Goal: Task Accomplishment & Management: Use online tool/utility

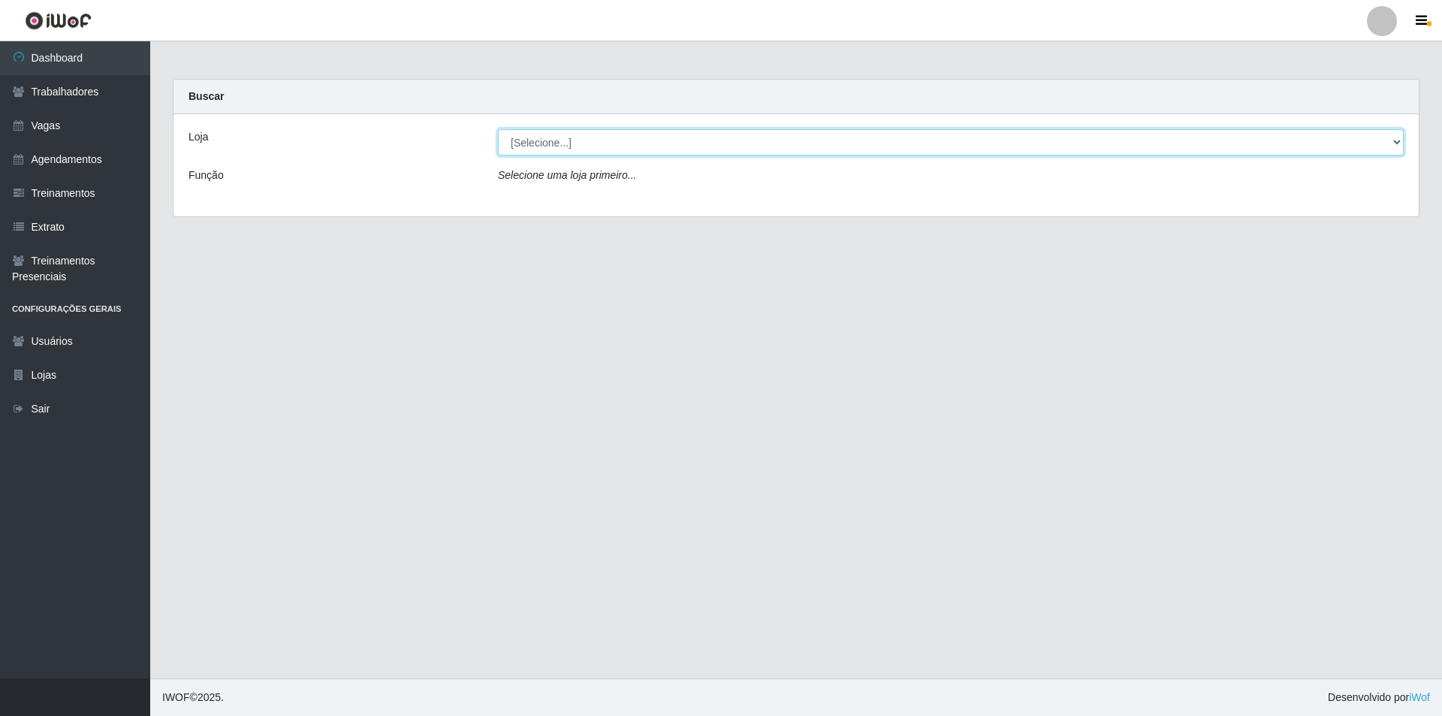
click at [600, 143] on select "[Selecione...] Pizza Nostra" at bounding box center [951, 142] width 906 height 26
select select "337"
click at [498, 129] on select "[Selecione...] Pizza Nostra" at bounding box center [951, 142] width 906 height 26
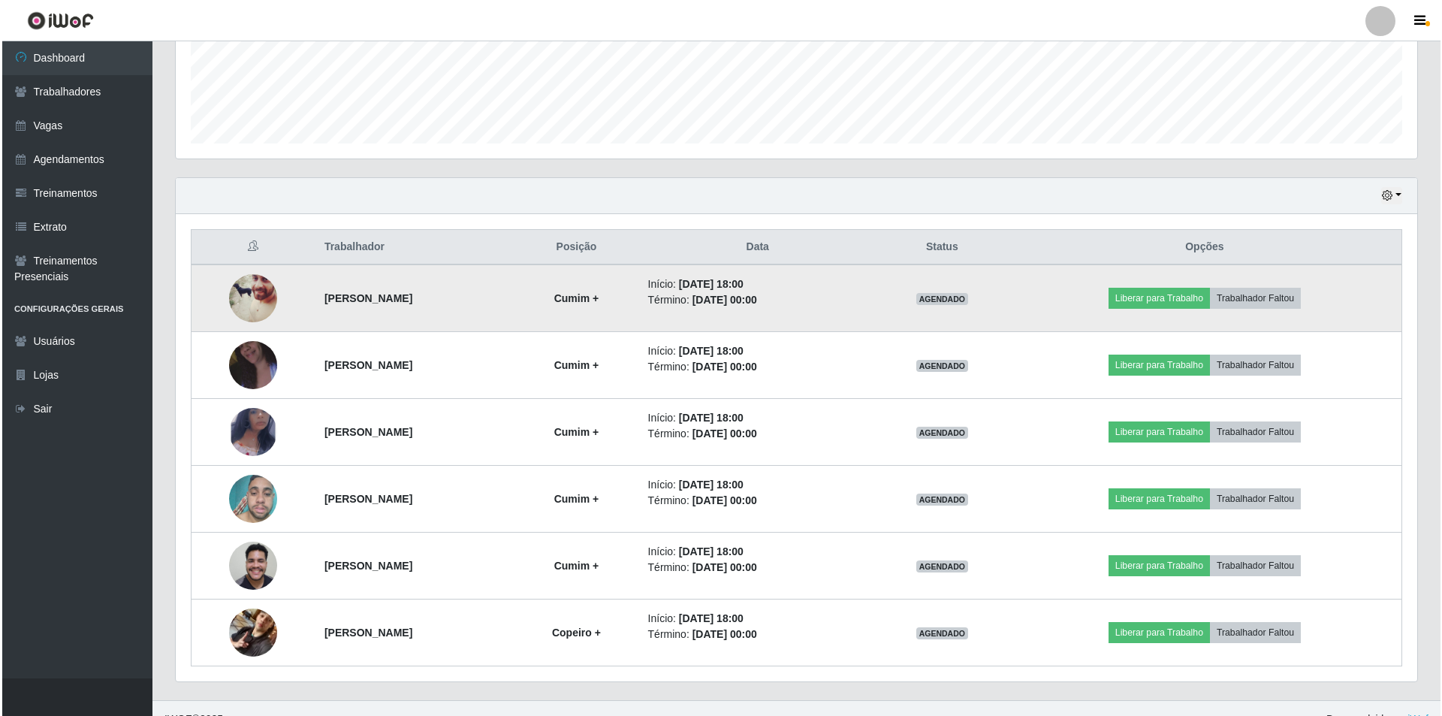
scroll to position [415, 0]
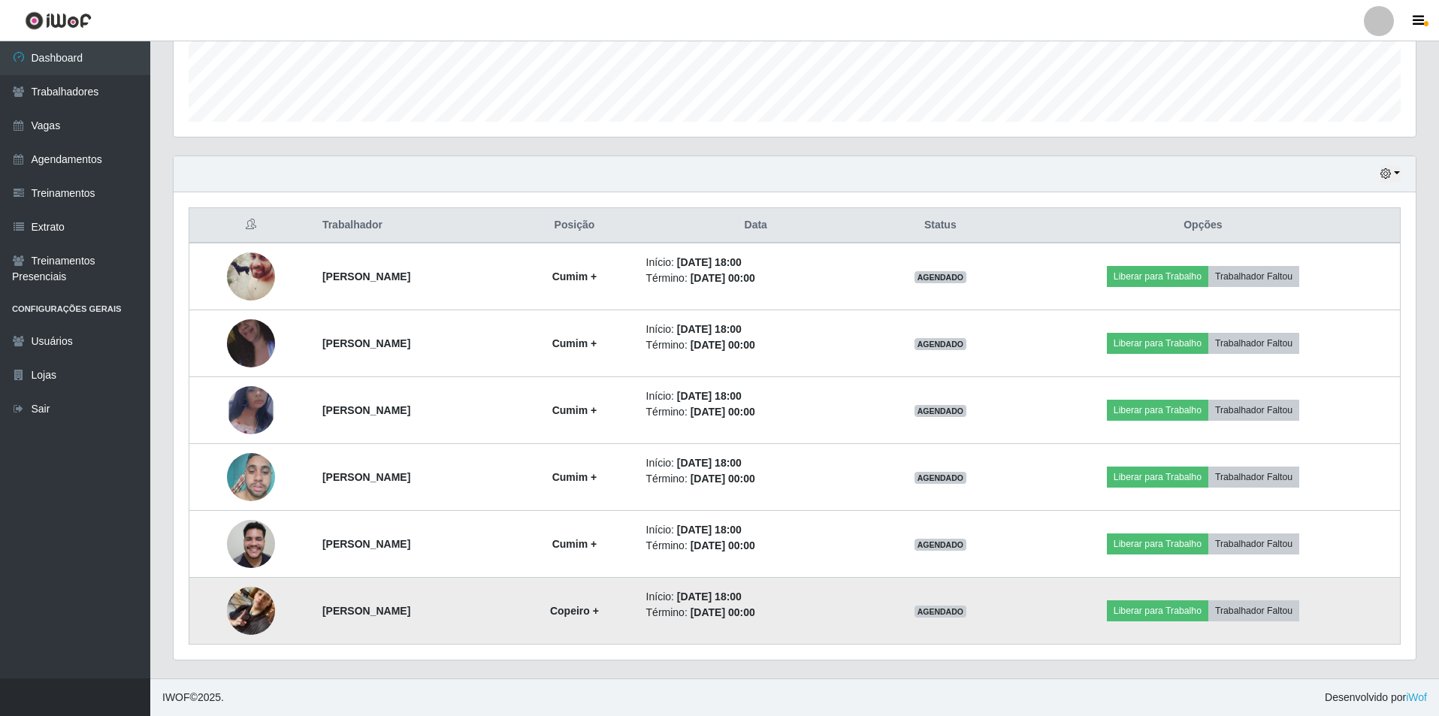
click at [247, 600] on img at bounding box center [251, 611] width 48 height 86
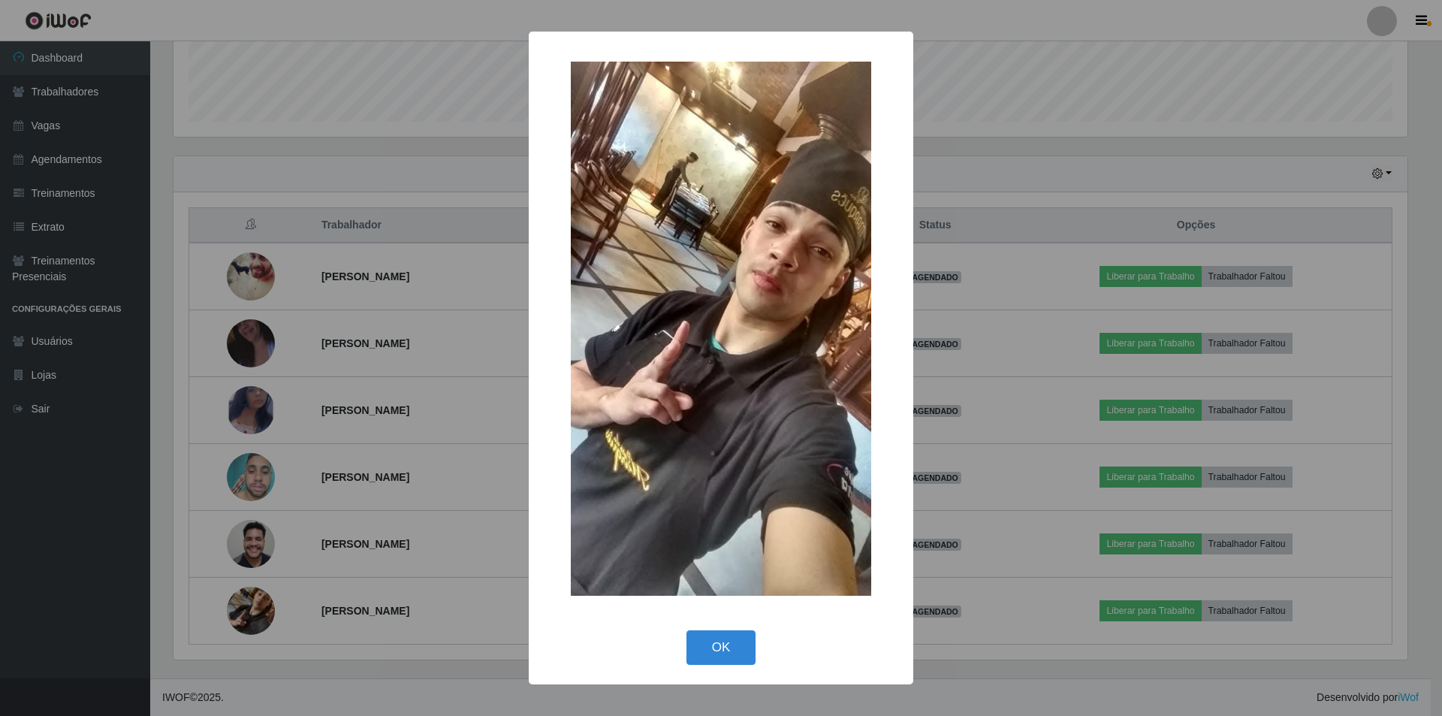
click at [243, 603] on div "× OK Cancel" at bounding box center [721, 358] width 1442 height 716
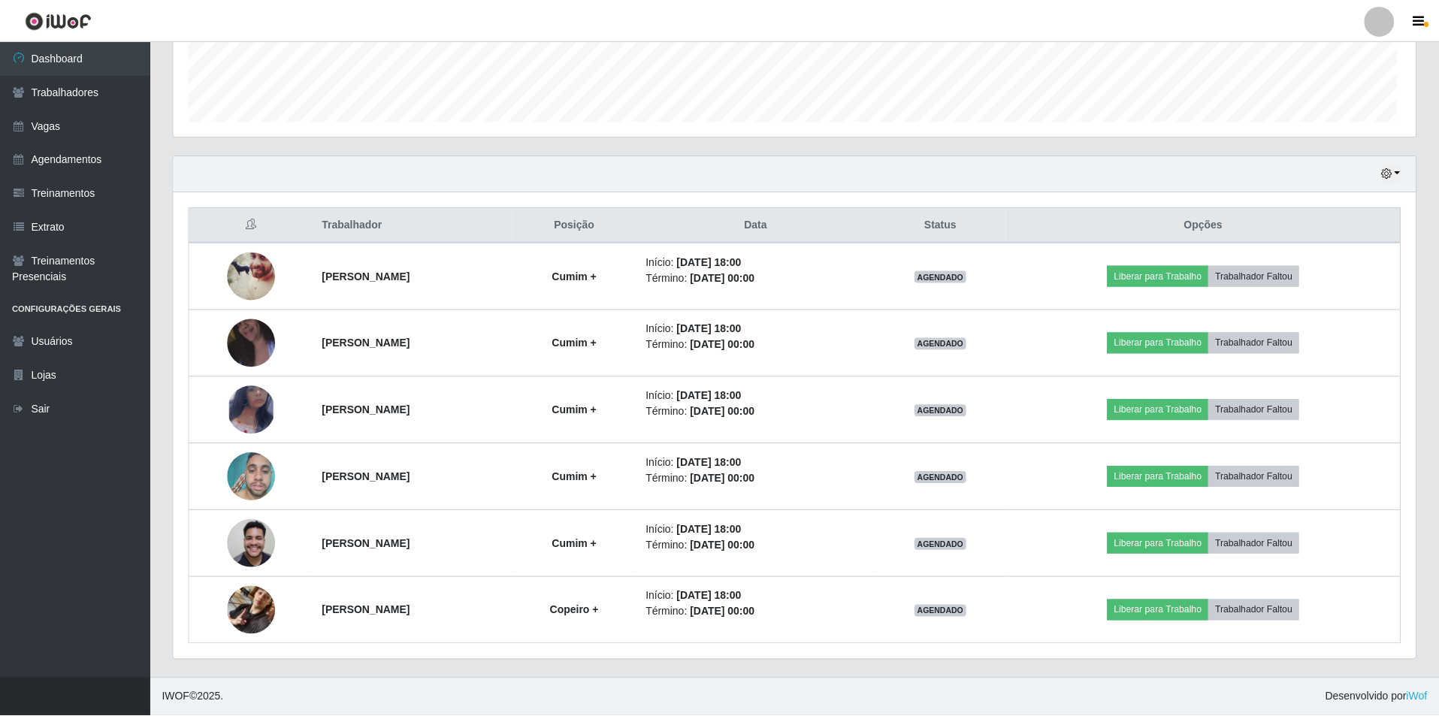
scroll to position [312, 1242]
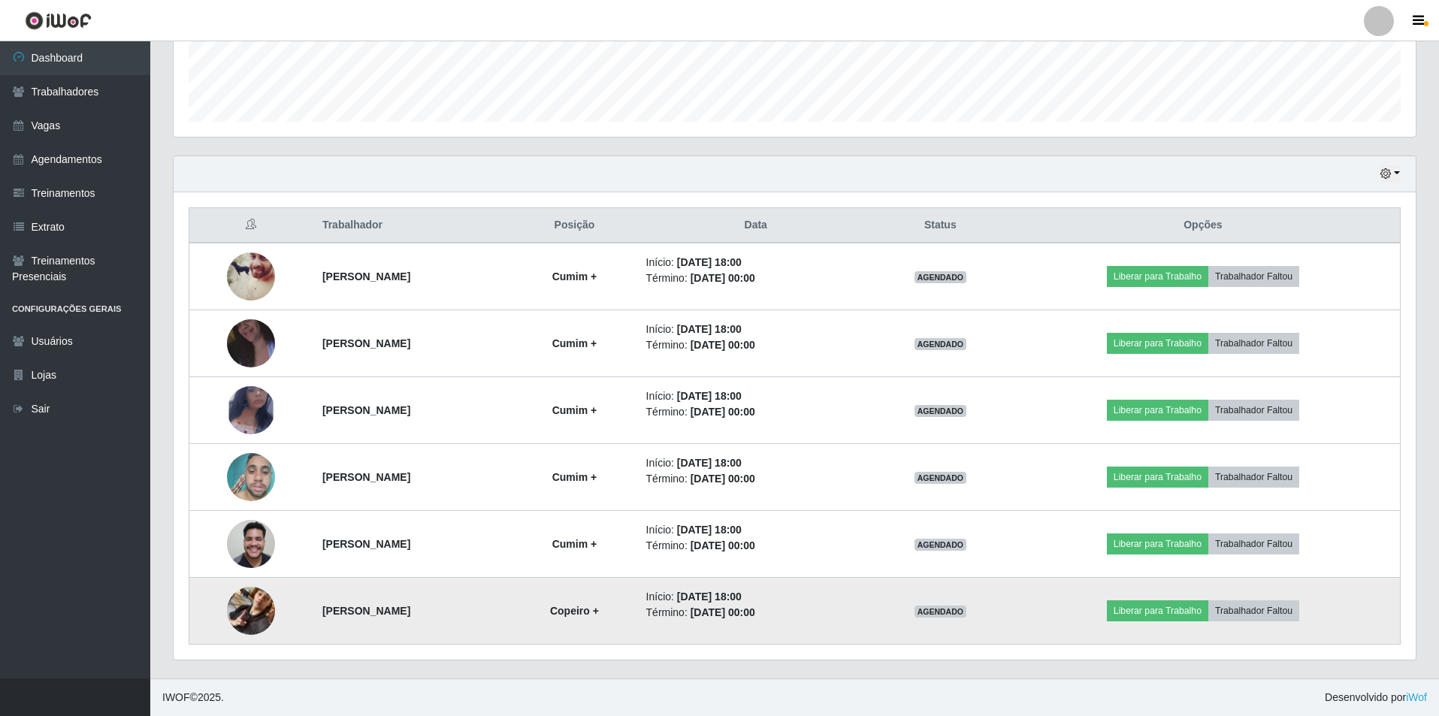
click at [251, 606] on img at bounding box center [251, 611] width 48 height 86
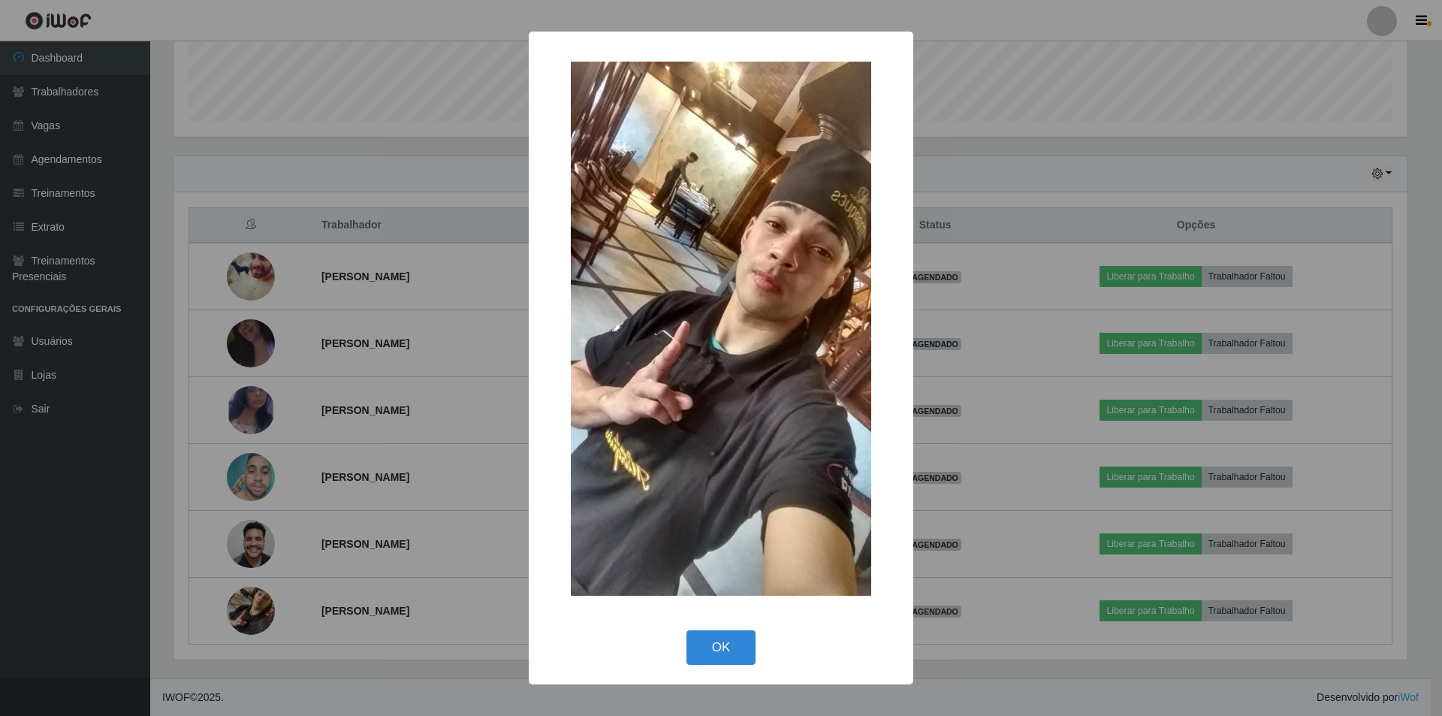
click at [253, 606] on div "× OK Cancel" at bounding box center [721, 358] width 1442 height 716
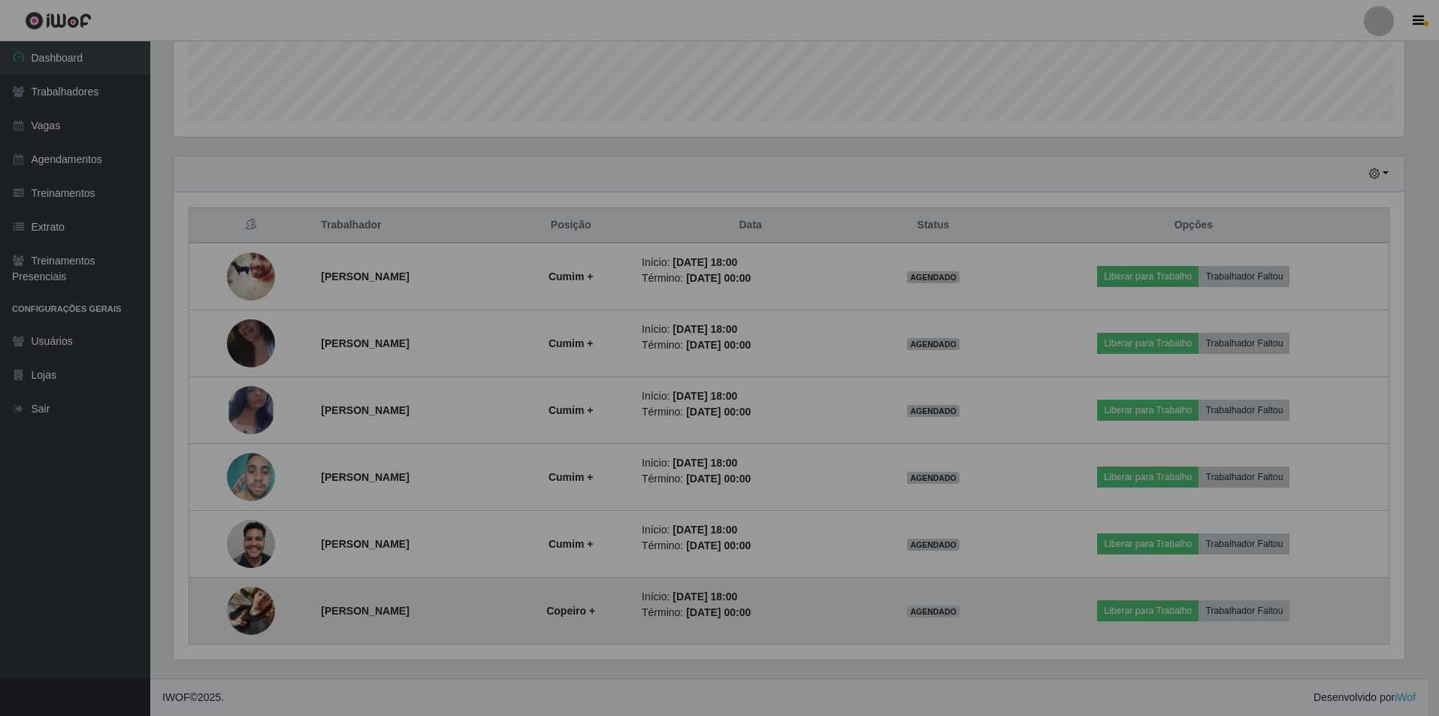
scroll to position [312, 1242]
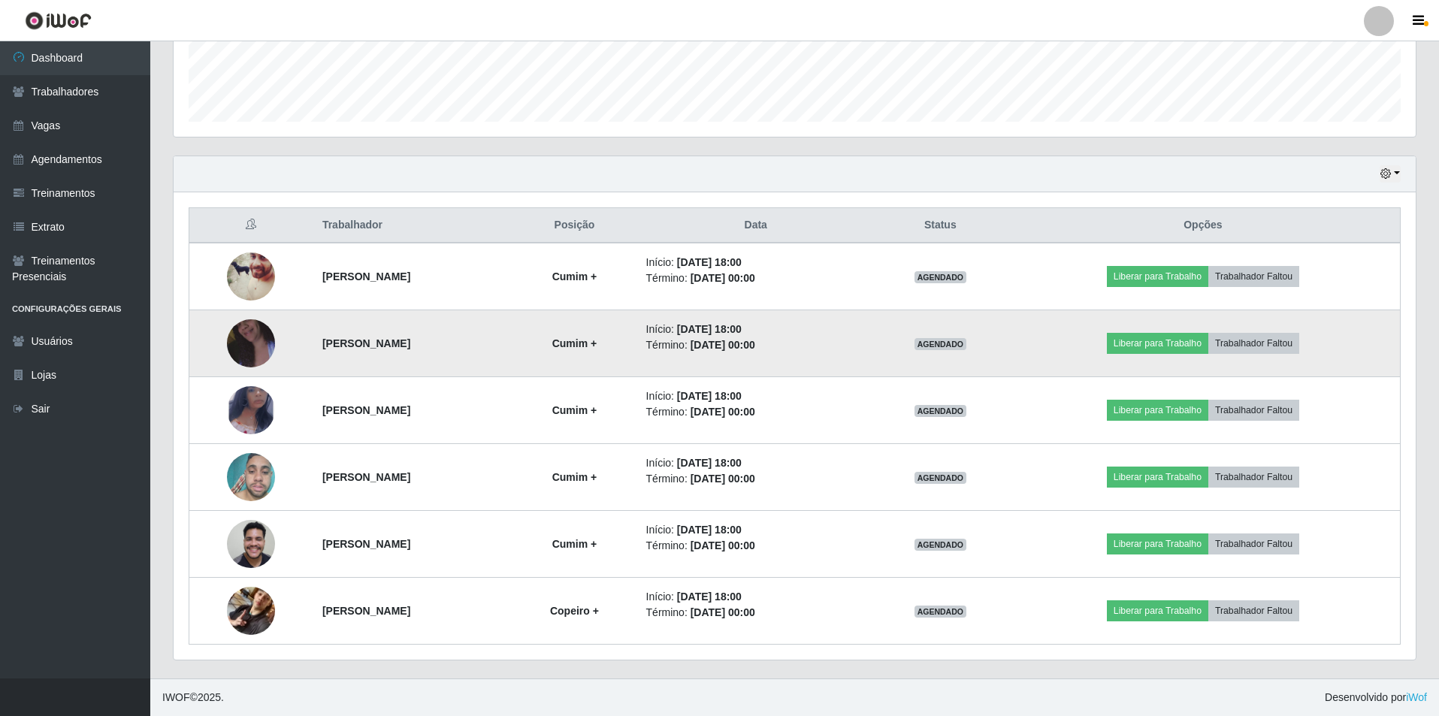
click at [249, 345] on img at bounding box center [251, 344] width 48 height 86
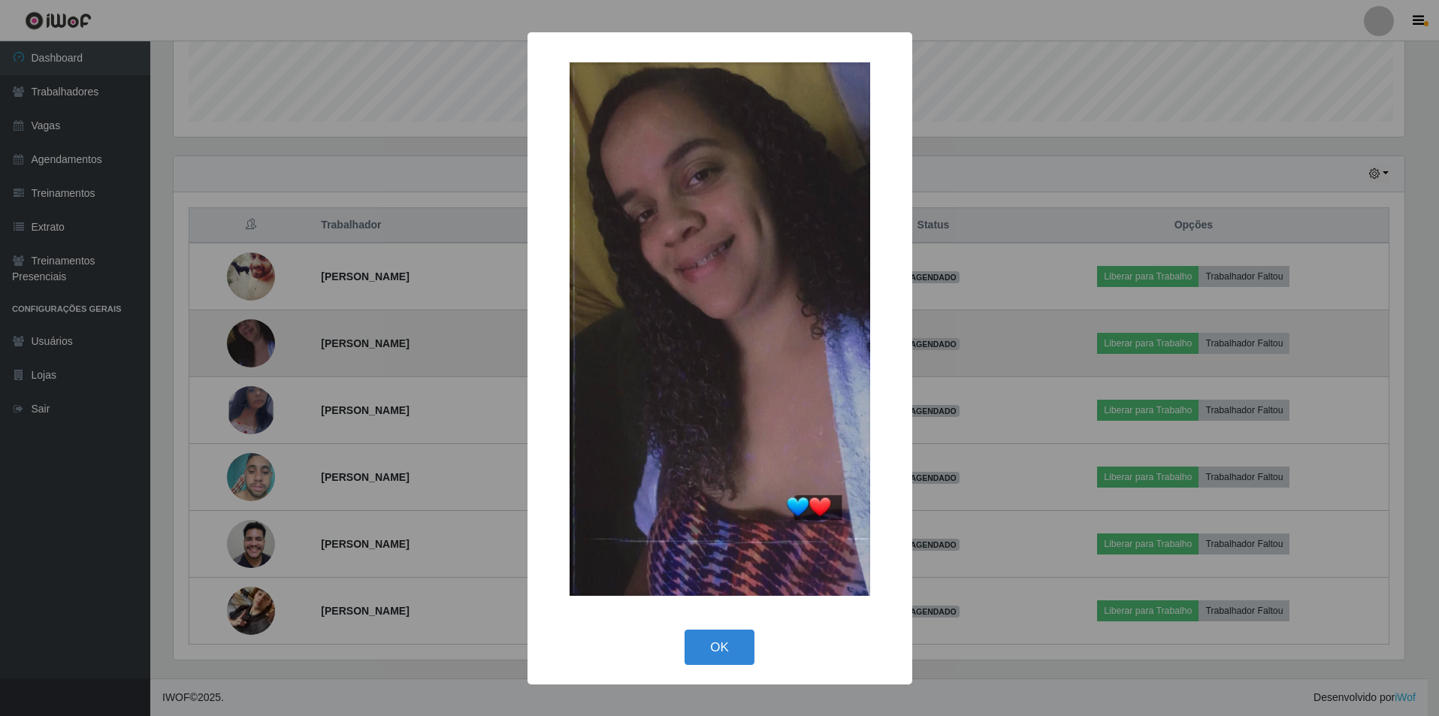
scroll to position [312, 1234]
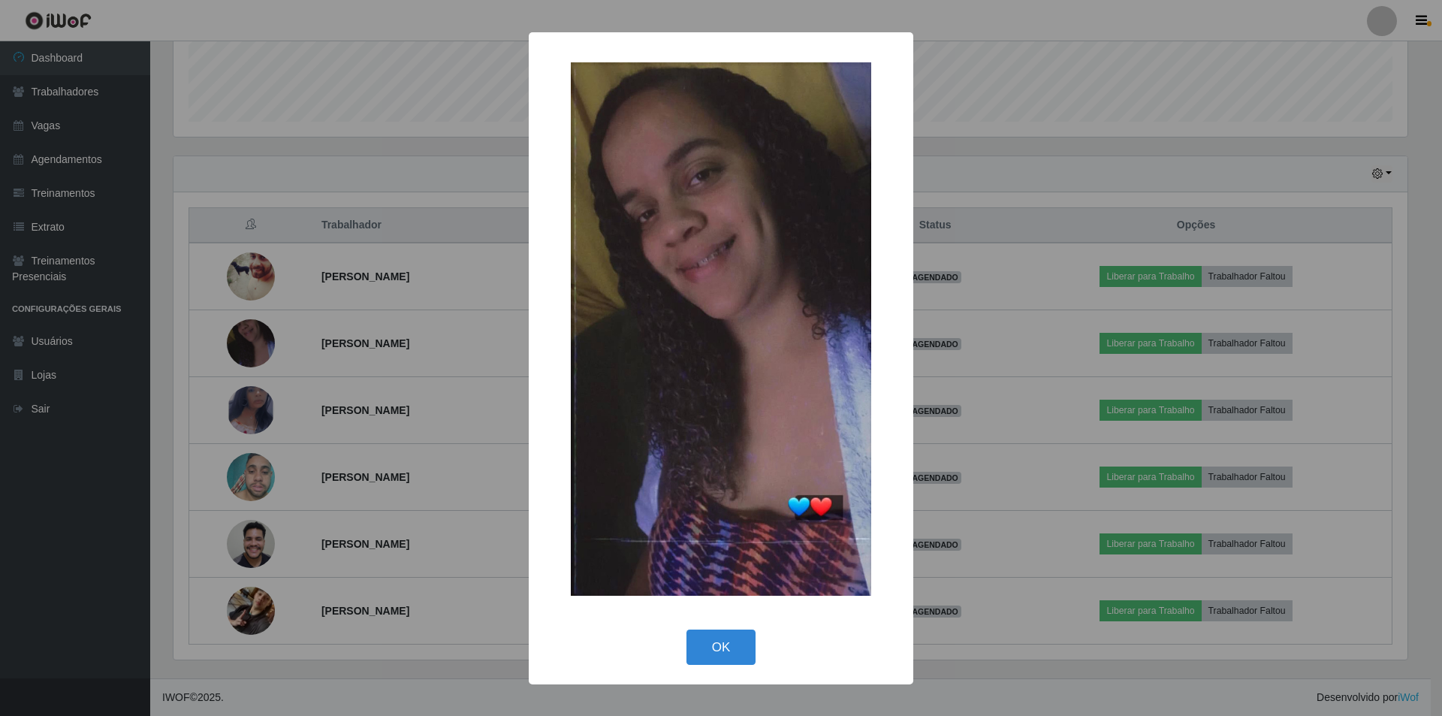
click at [240, 414] on div "× OK Cancel" at bounding box center [721, 358] width 1442 height 716
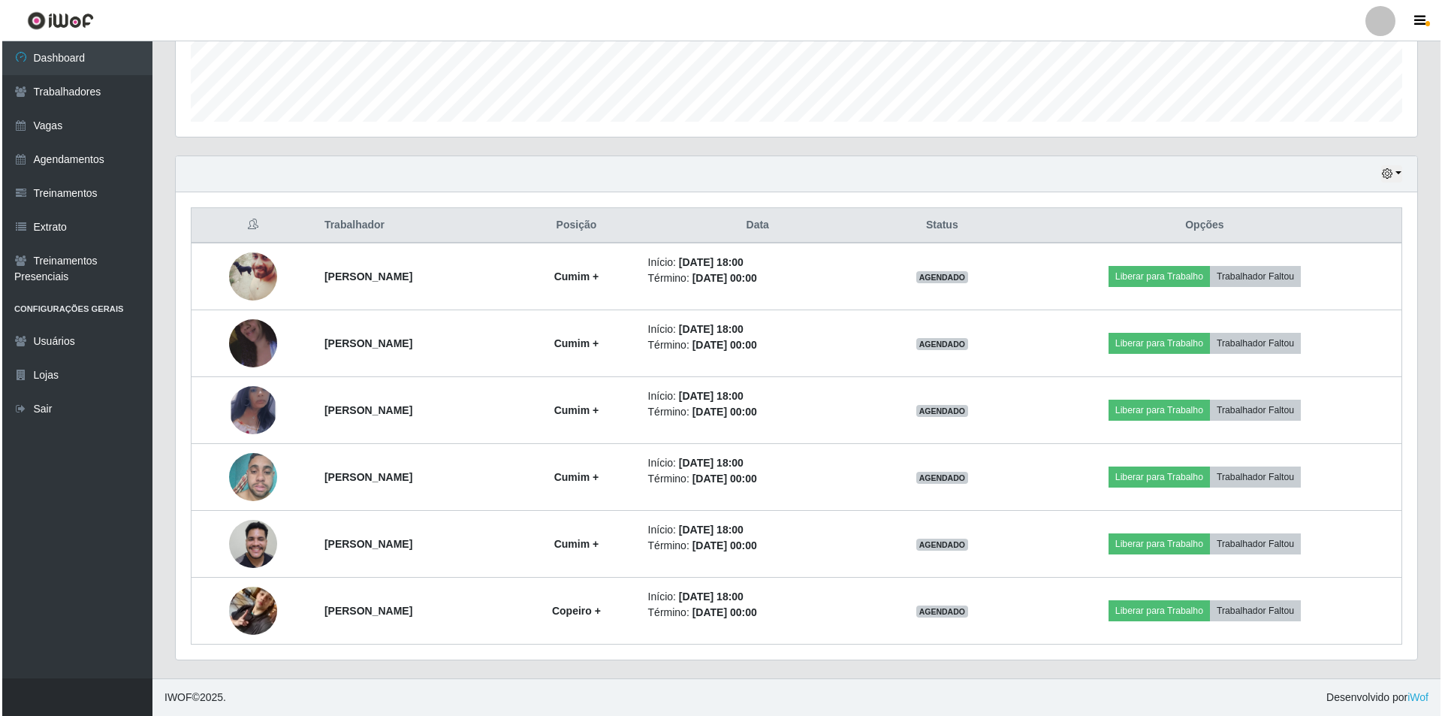
scroll to position [312, 1242]
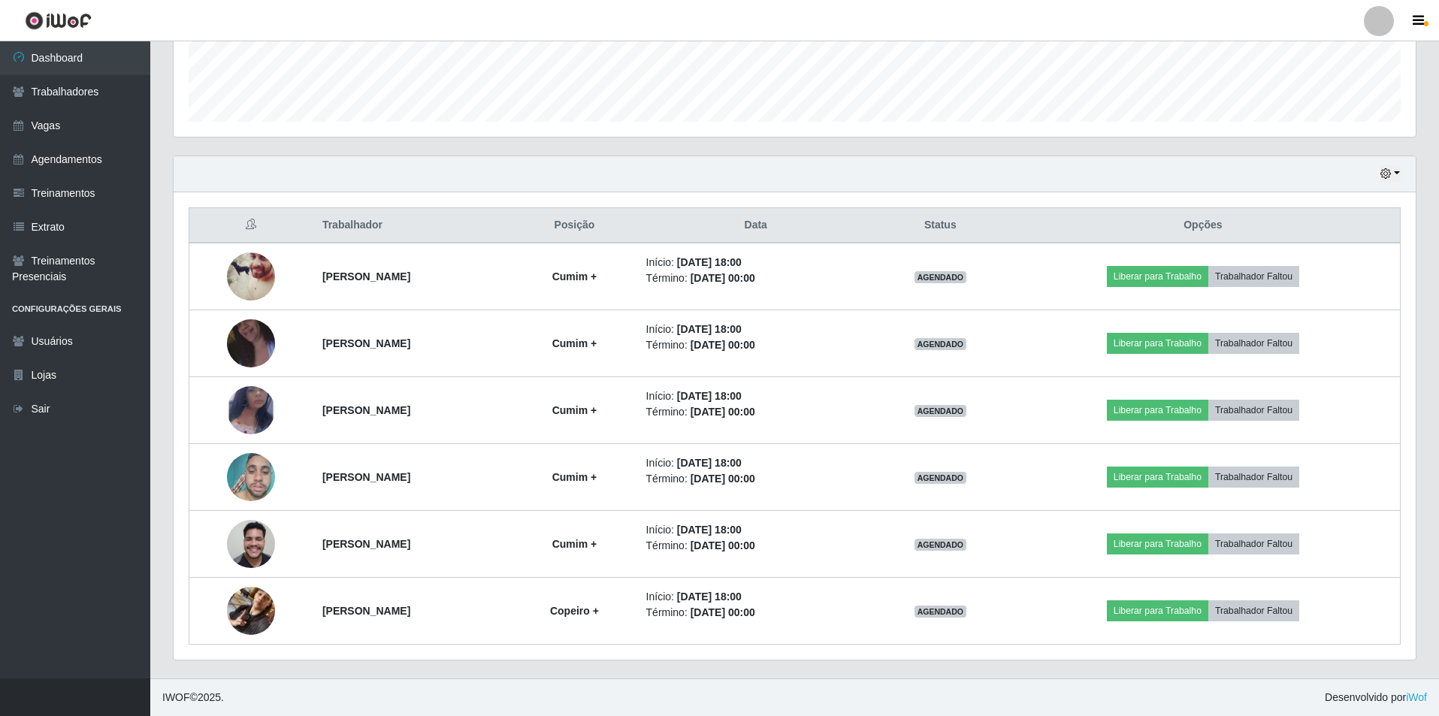
click at [240, 414] on img at bounding box center [251, 410] width 48 height 78
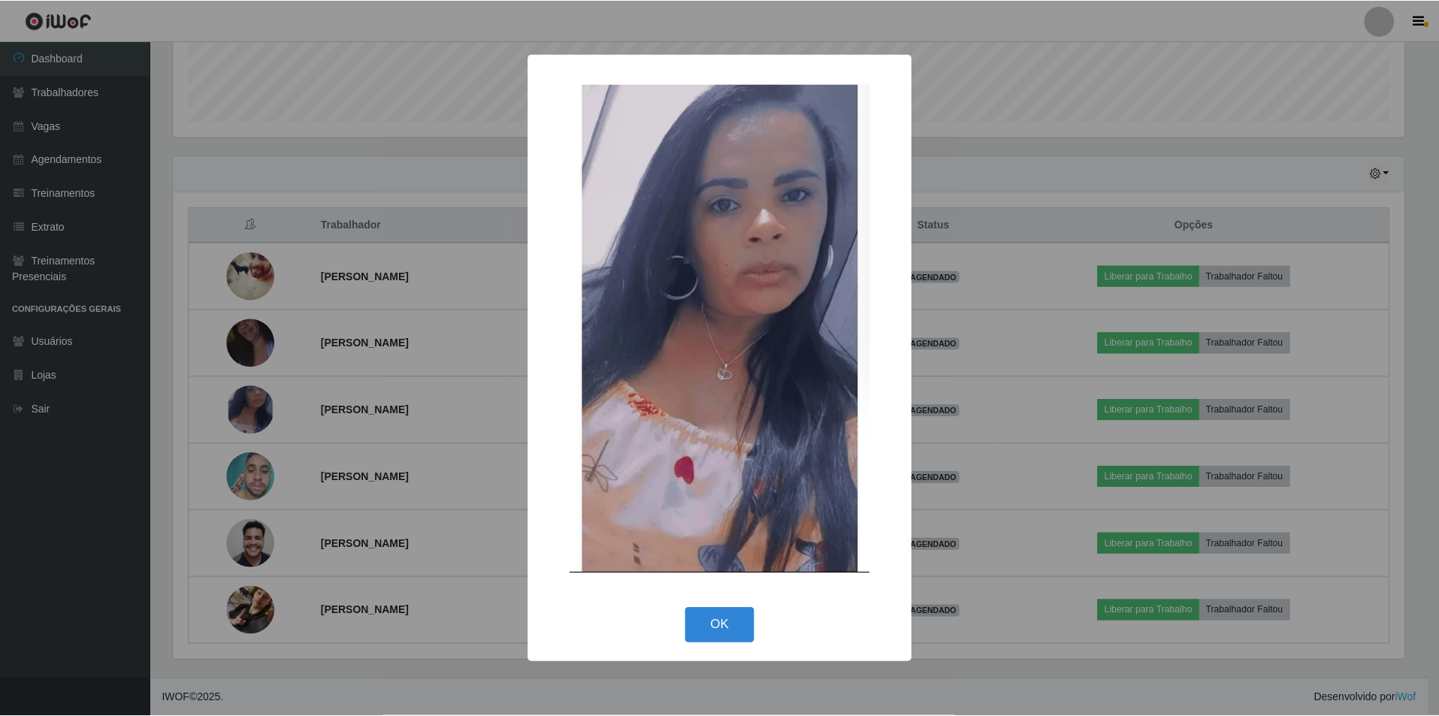
scroll to position [312, 1234]
click at [240, 414] on div "× OK Cancel" at bounding box center [721, 358] width 1442 height 716
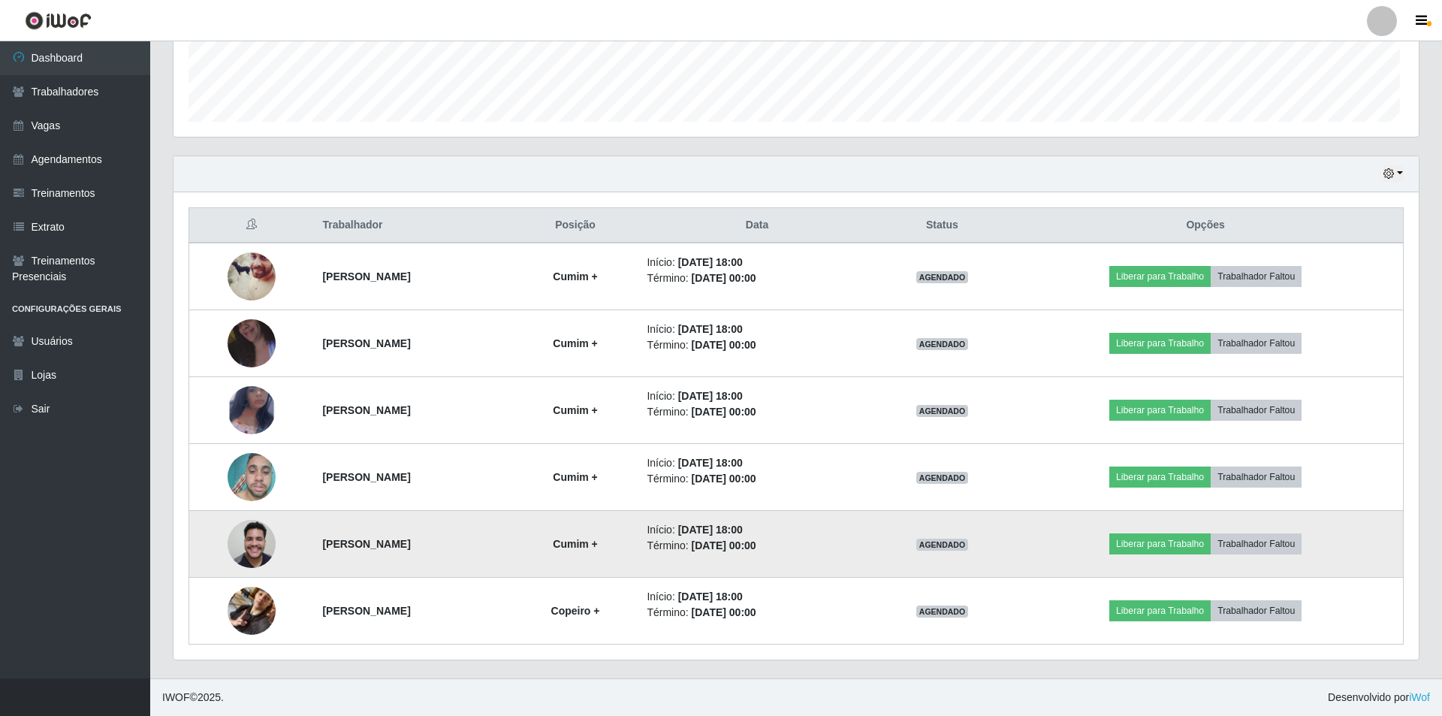
scroll to position [312, 1242]
click at [256, 550] on img at bounding box center [251, 544] width 48 height 64
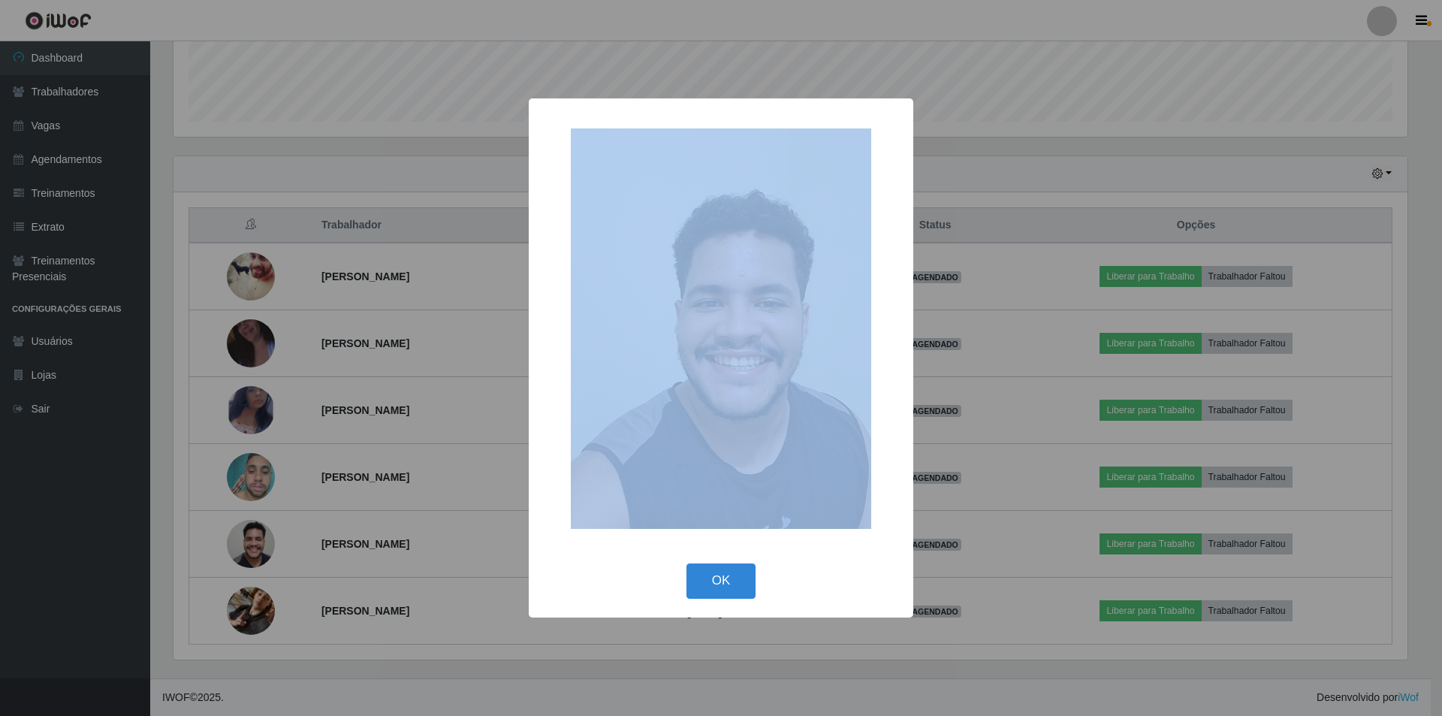
click at [256, 549] on div "× OK Cancel" at bounding box center [721, 358] width 1442 height 716
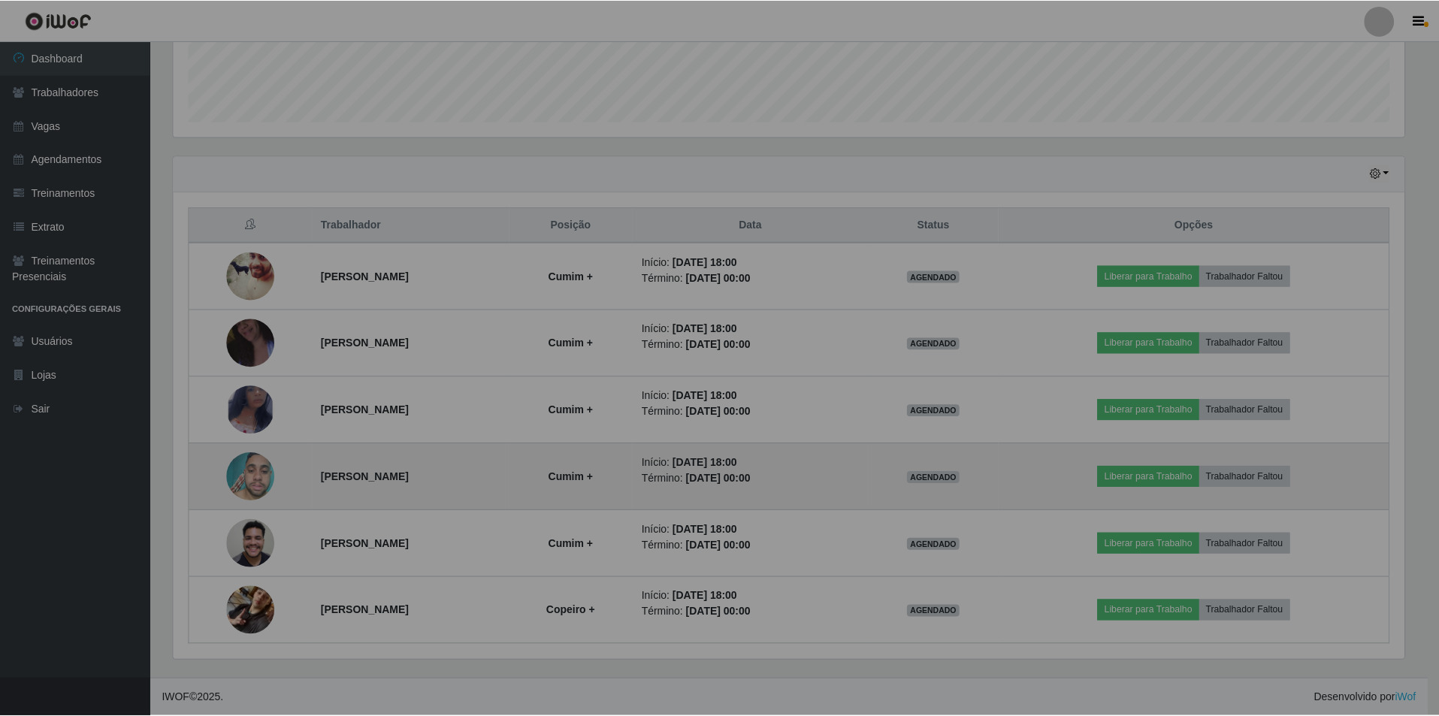
scroll to position [312, 1242]
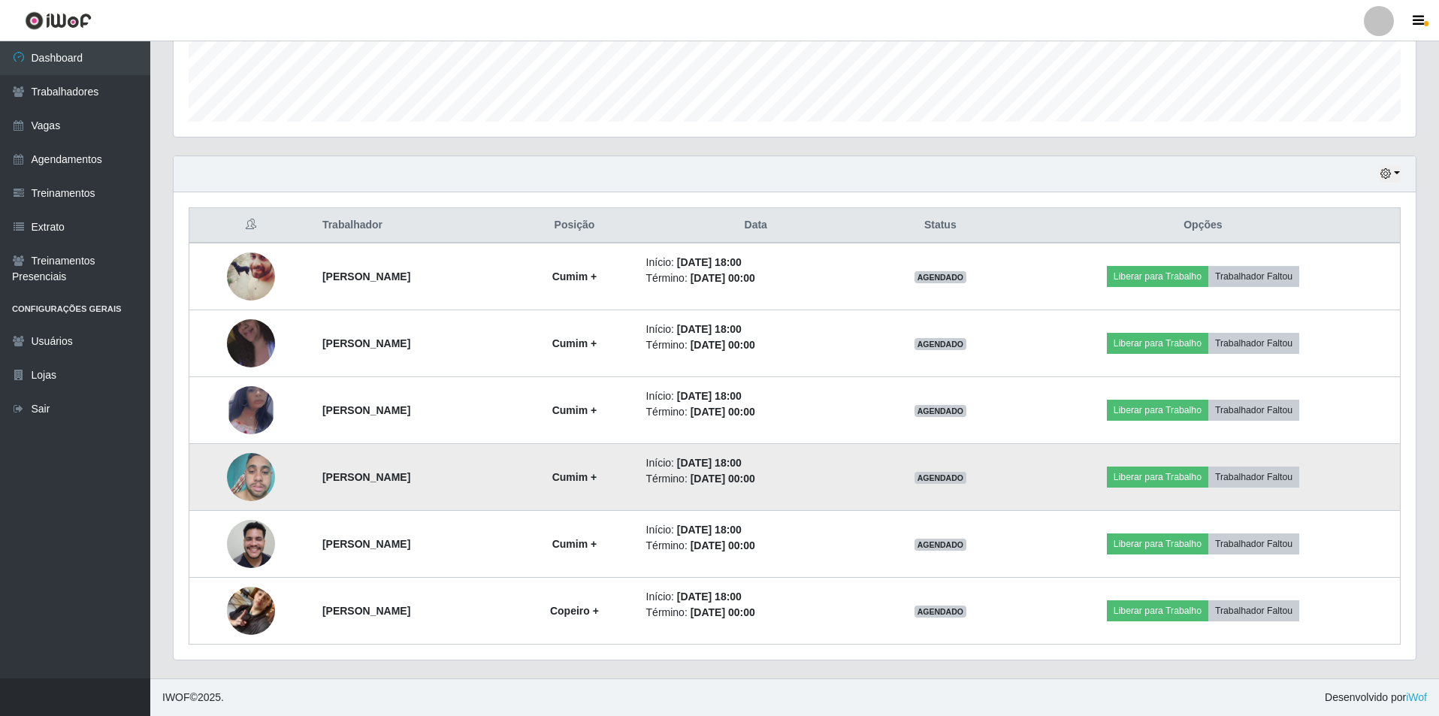
click at [247, 462] on img at bounding box center [251, 478] width 48 height 64
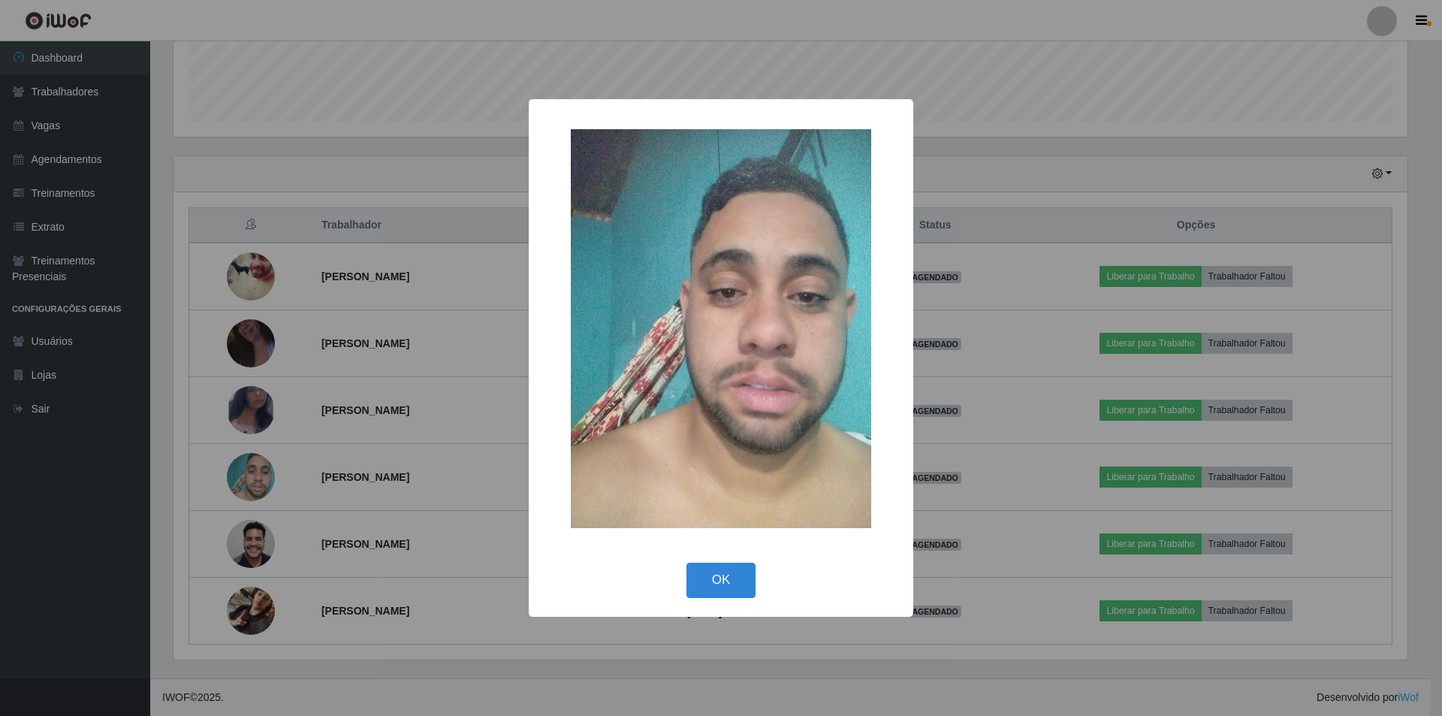
click at [246, 462] on div "× OK Cancel" at bounding box center [721, 358] width 1442 height 716
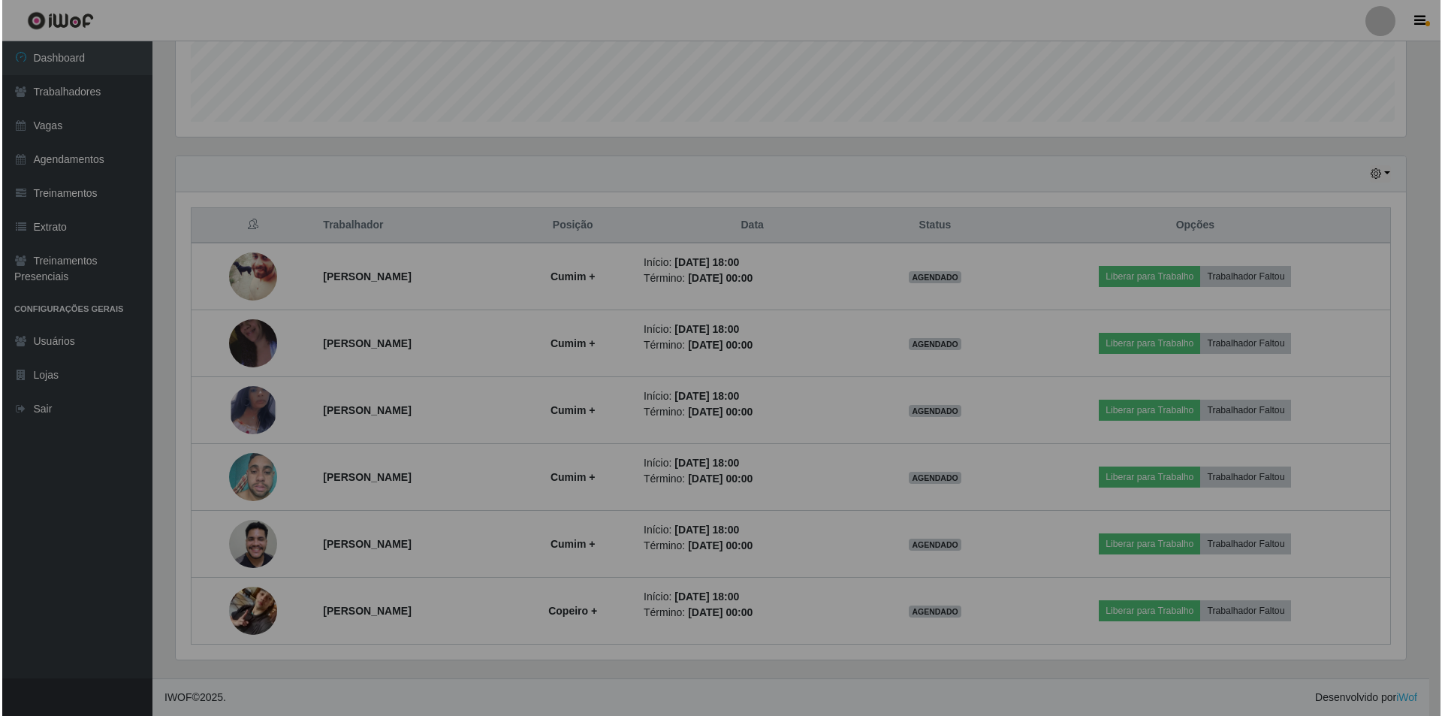
scroll to position [312, 1242]
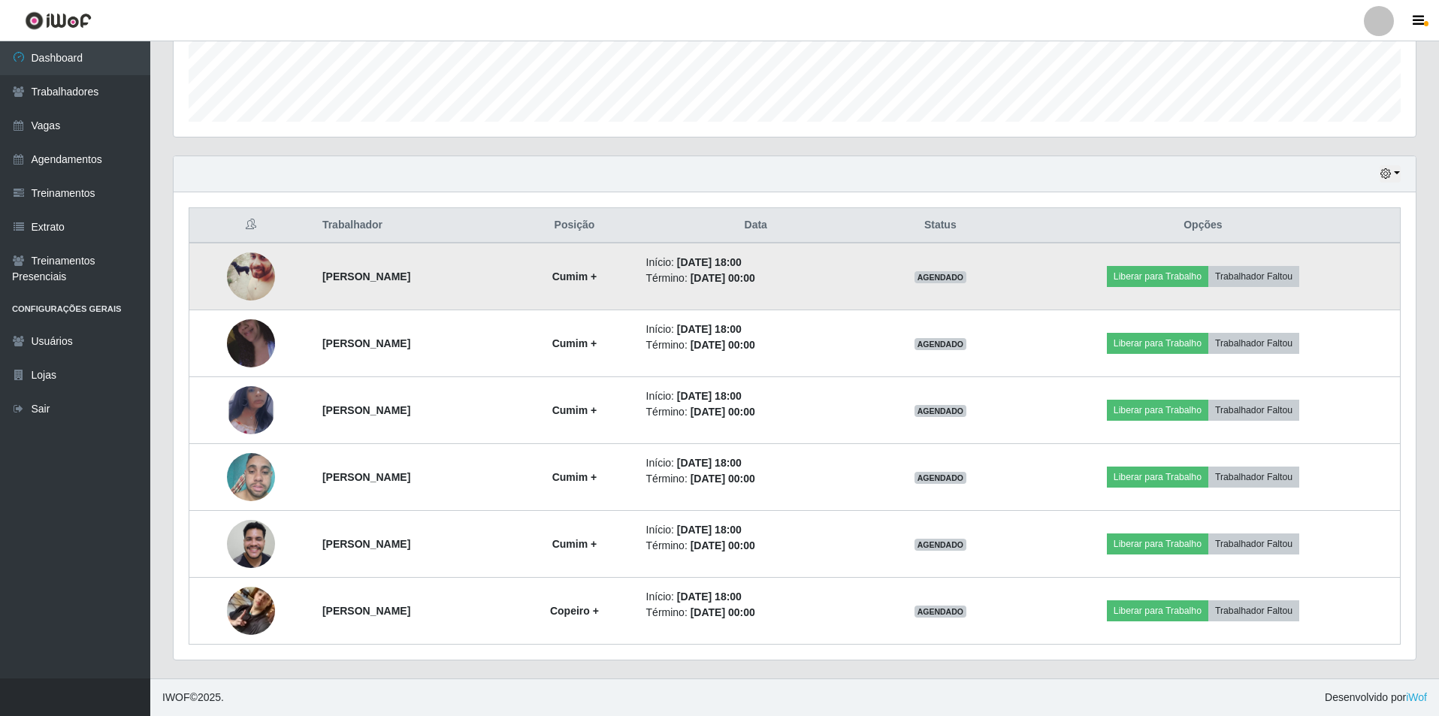
click at [250, 273] on img at bounding box center [251, 276] width 48 height 60
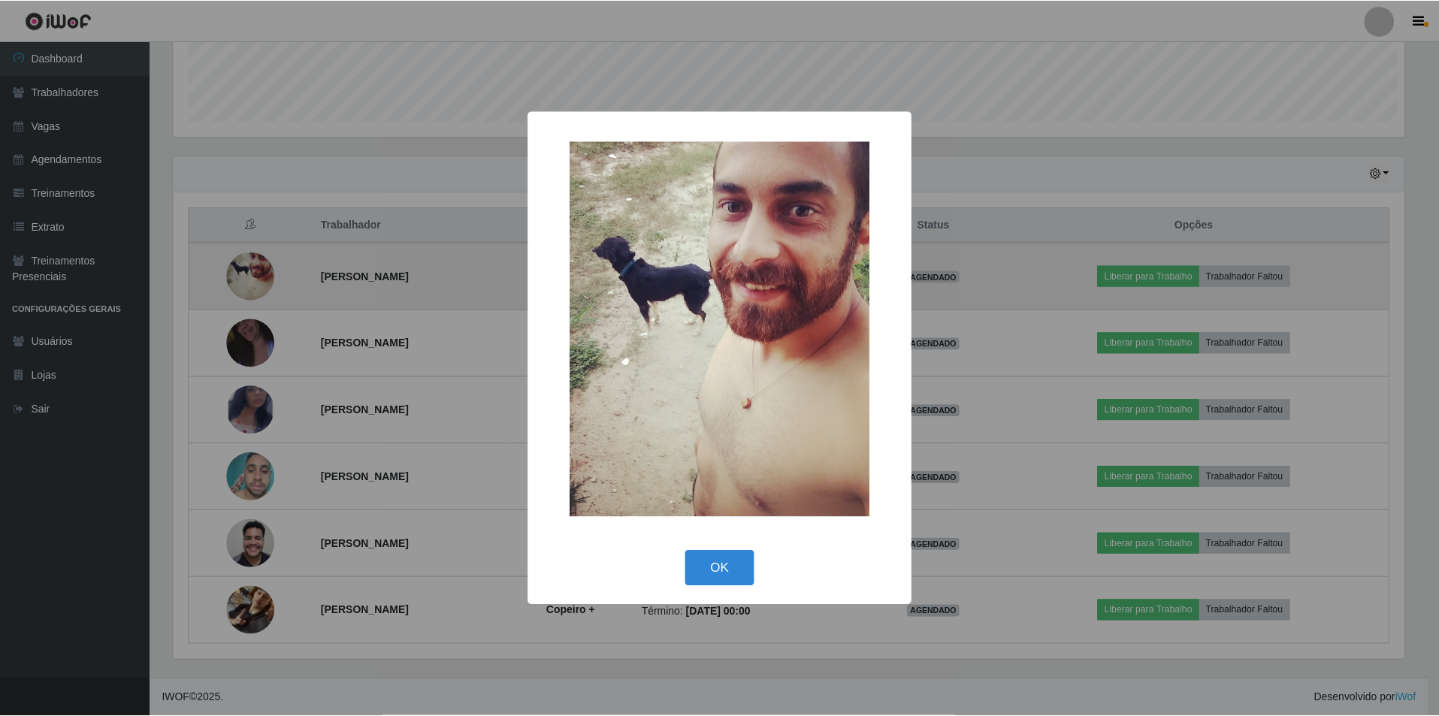
scroll to position [312, 1234]
click at [250, 273] on div "× OK Cancel" at bounding box center [721, 358] width 1442 height 716
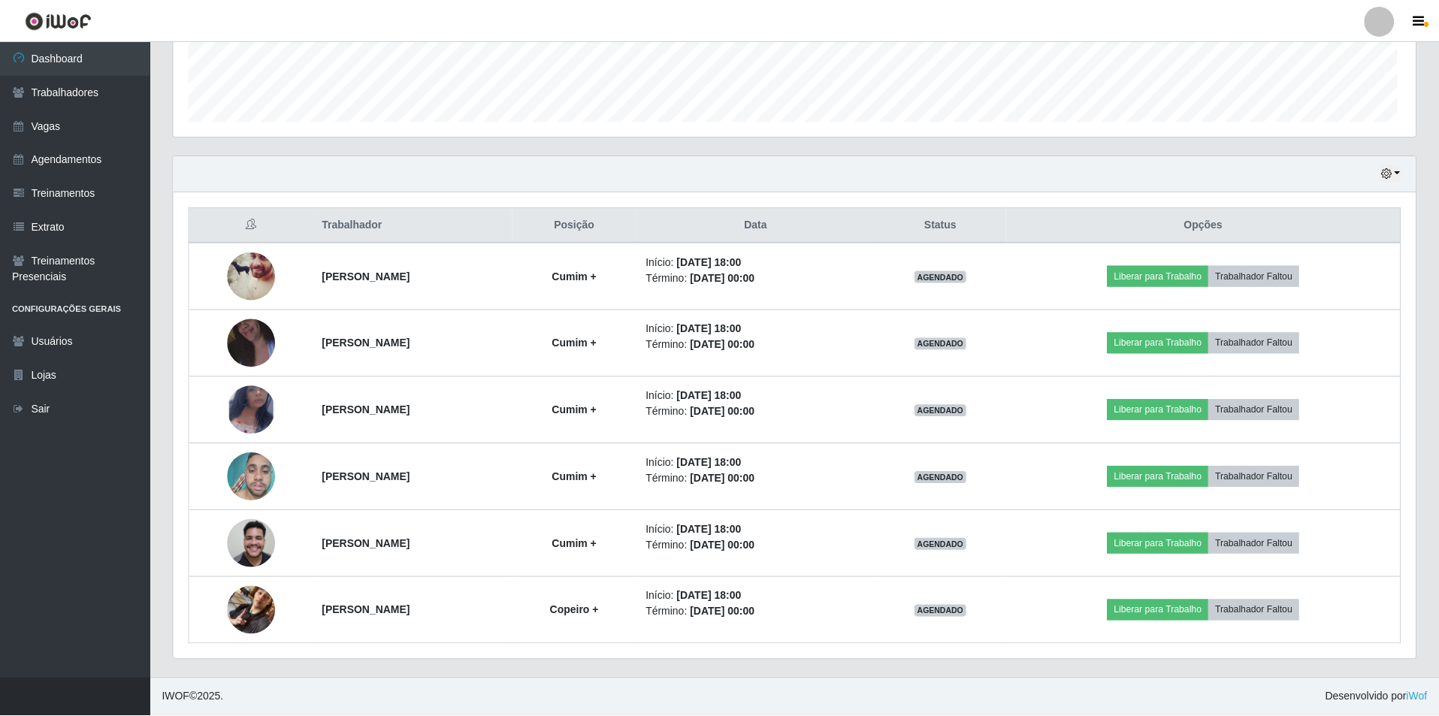
scroll to position [312, 1242]
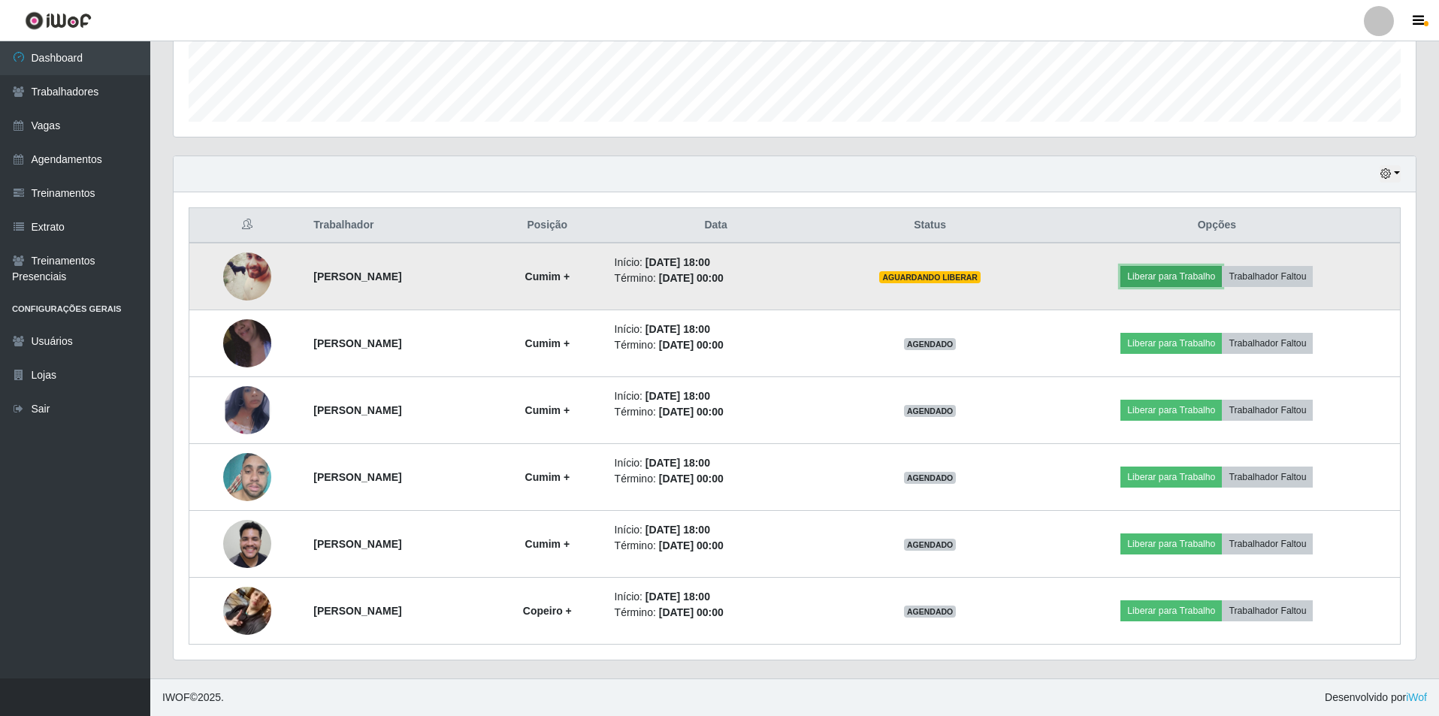
click at [1194, 271] on button "Liberar para Trabalho" at bounding box center [1170, 276] width 101 height 21
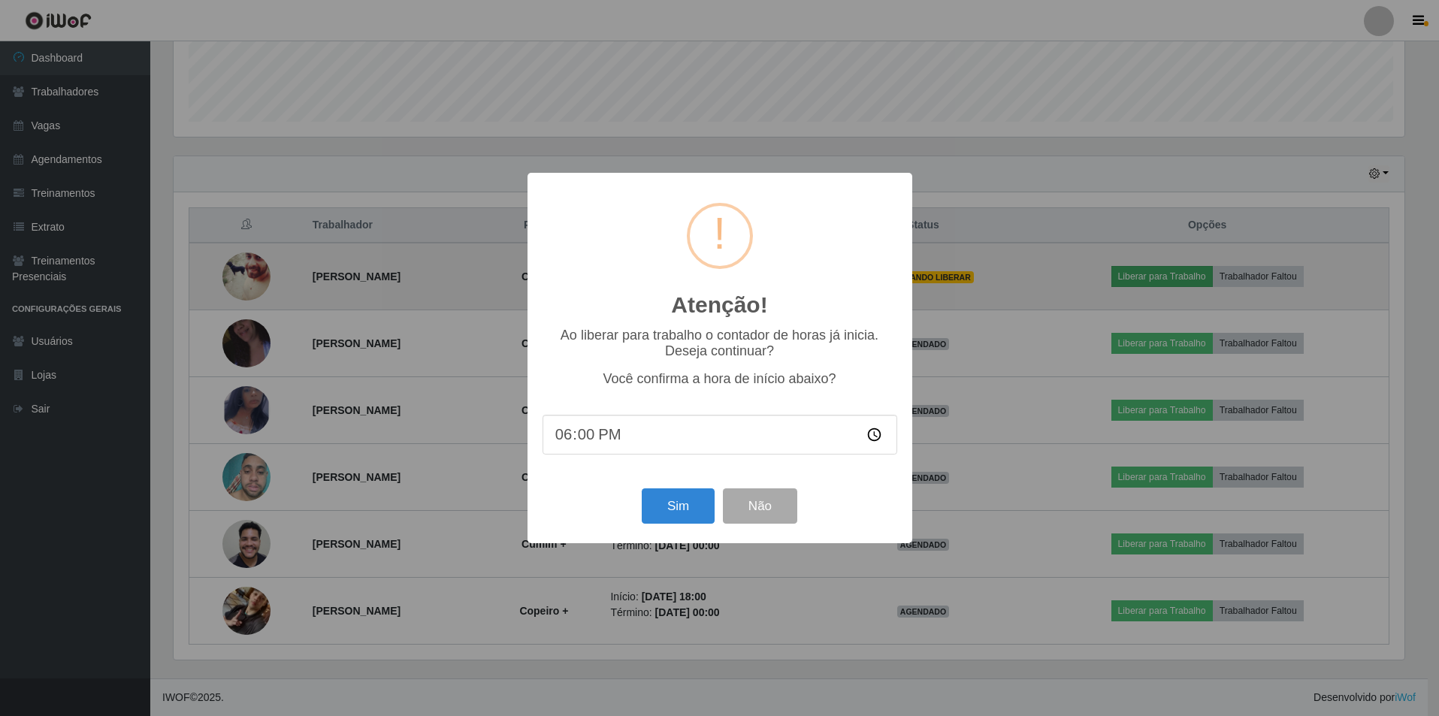
scroll to position [312, 1234]
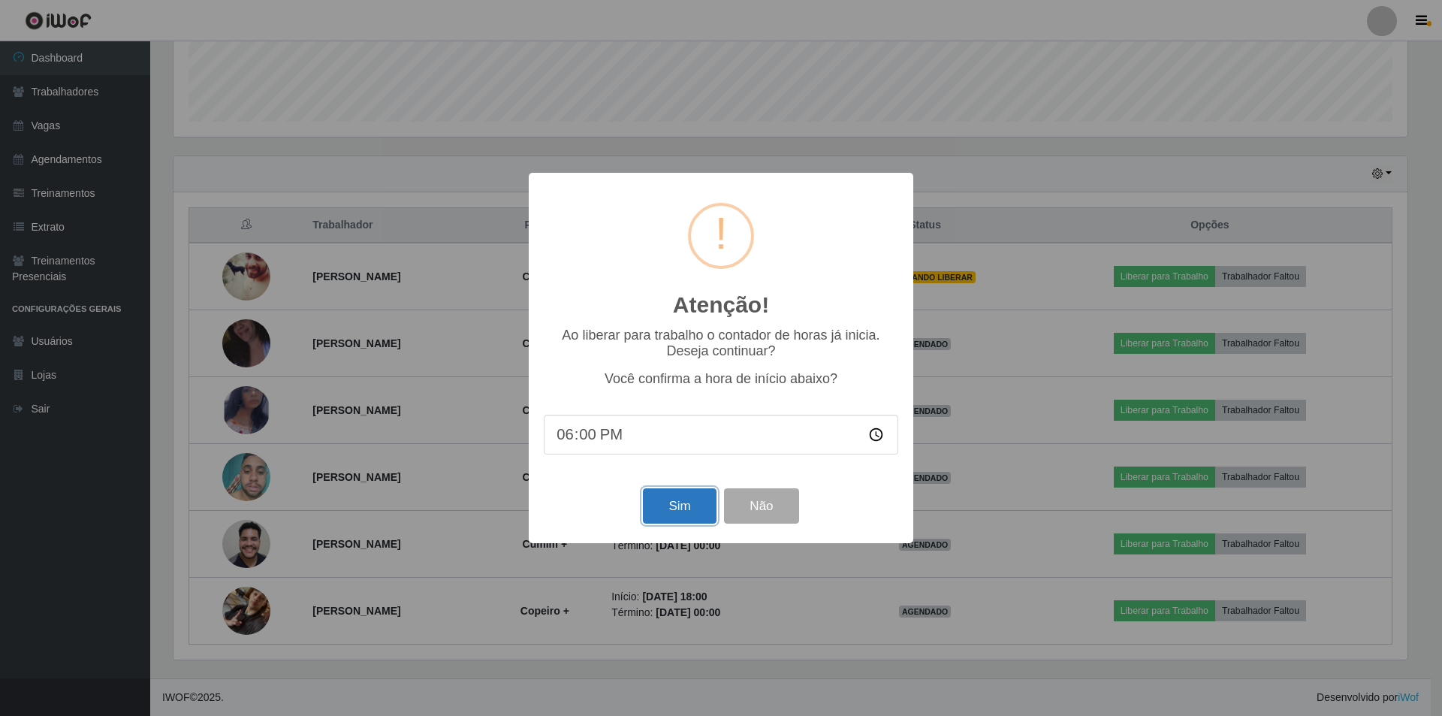
click at [692, 518] on button "Sim" at bounding box center [679, 505] width 73 height 35
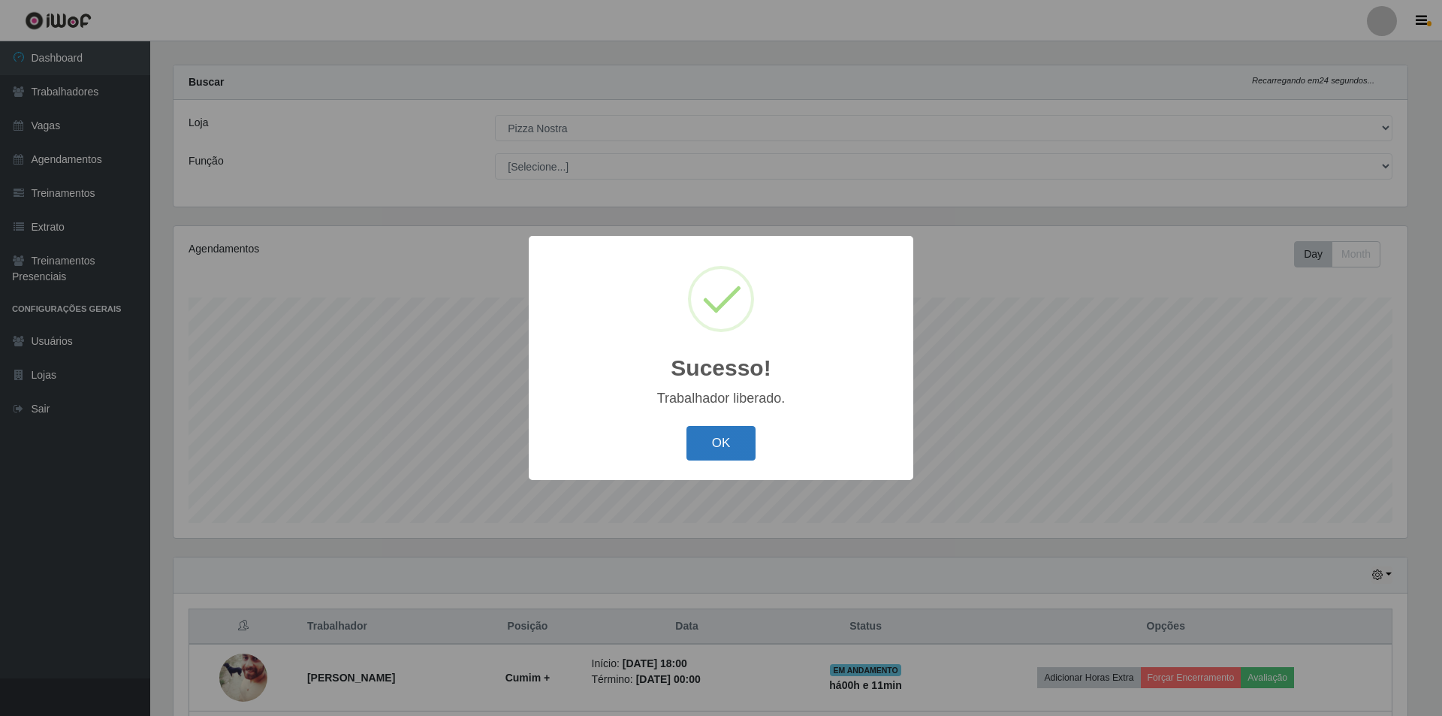
click at [723, 440] on button "OK" at bounding box center [722, 443] width 70 height 35
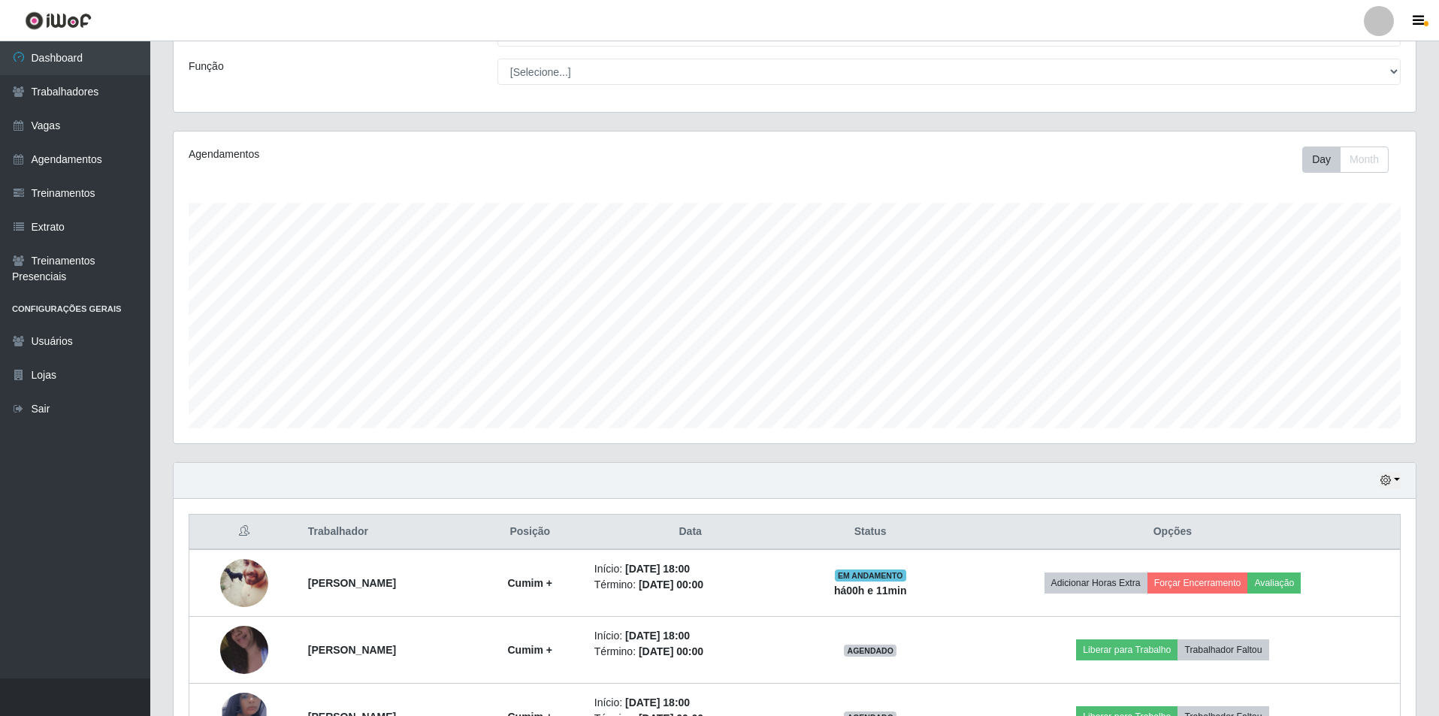
scroll to position [315, 0]
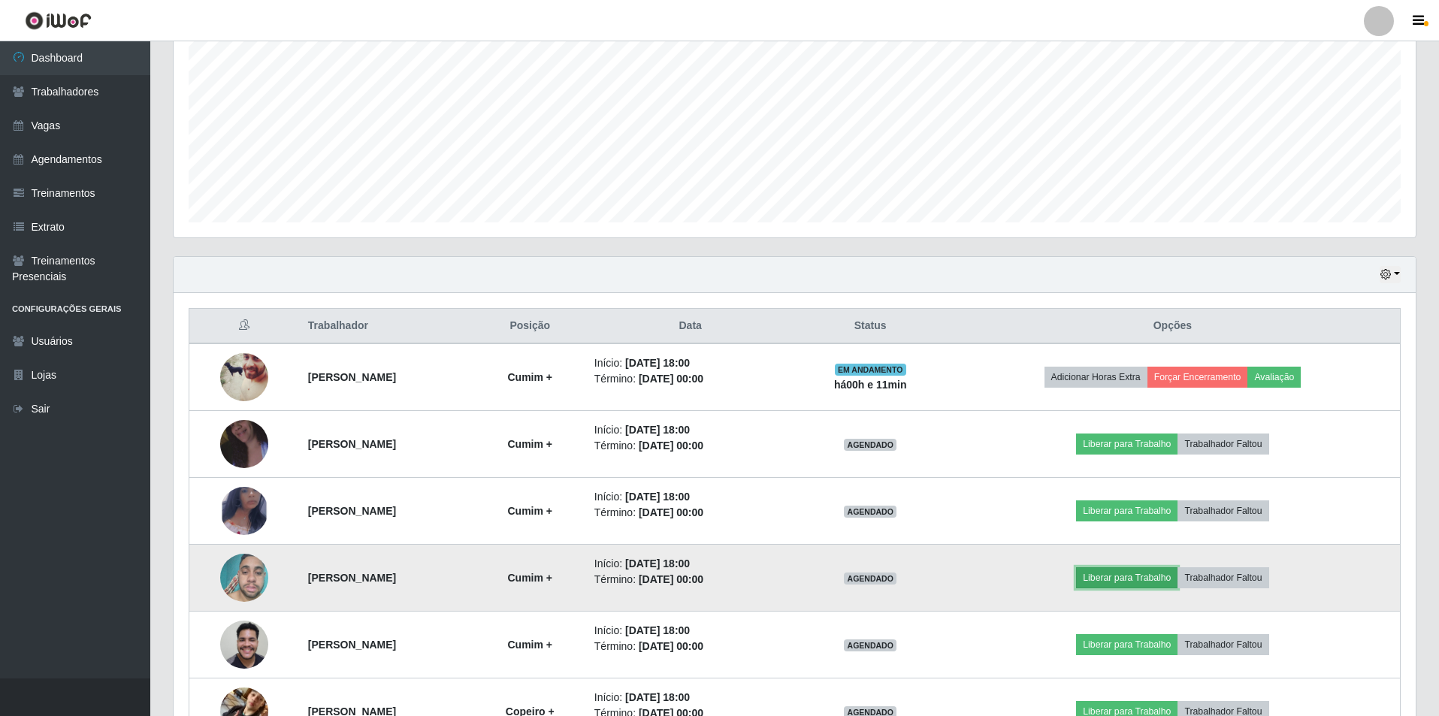
click at [1177, 575] on button "Liberar para Trabalho" at bounding box center [1126, 577] width 101 height 21
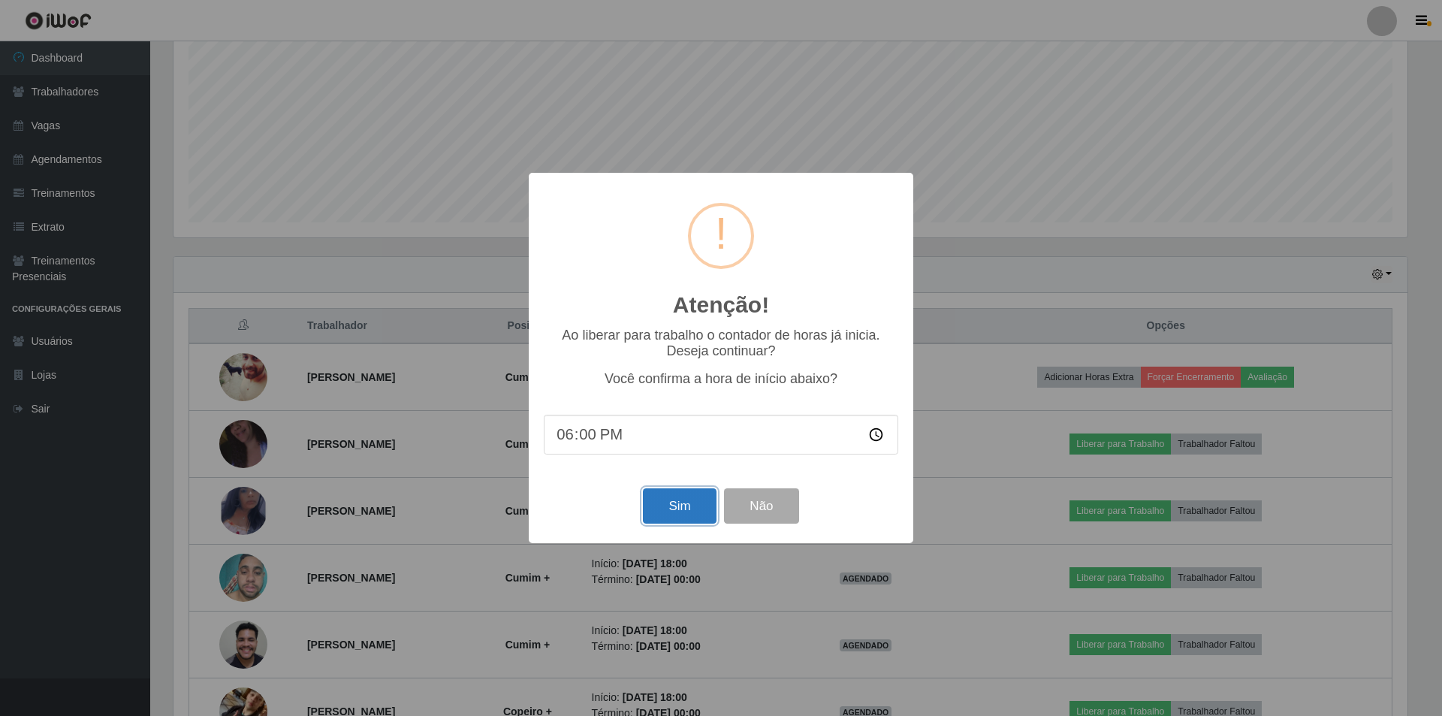
click at [688, 507] on button "Sim" at bounding box center [679, 505] width 73 height 35
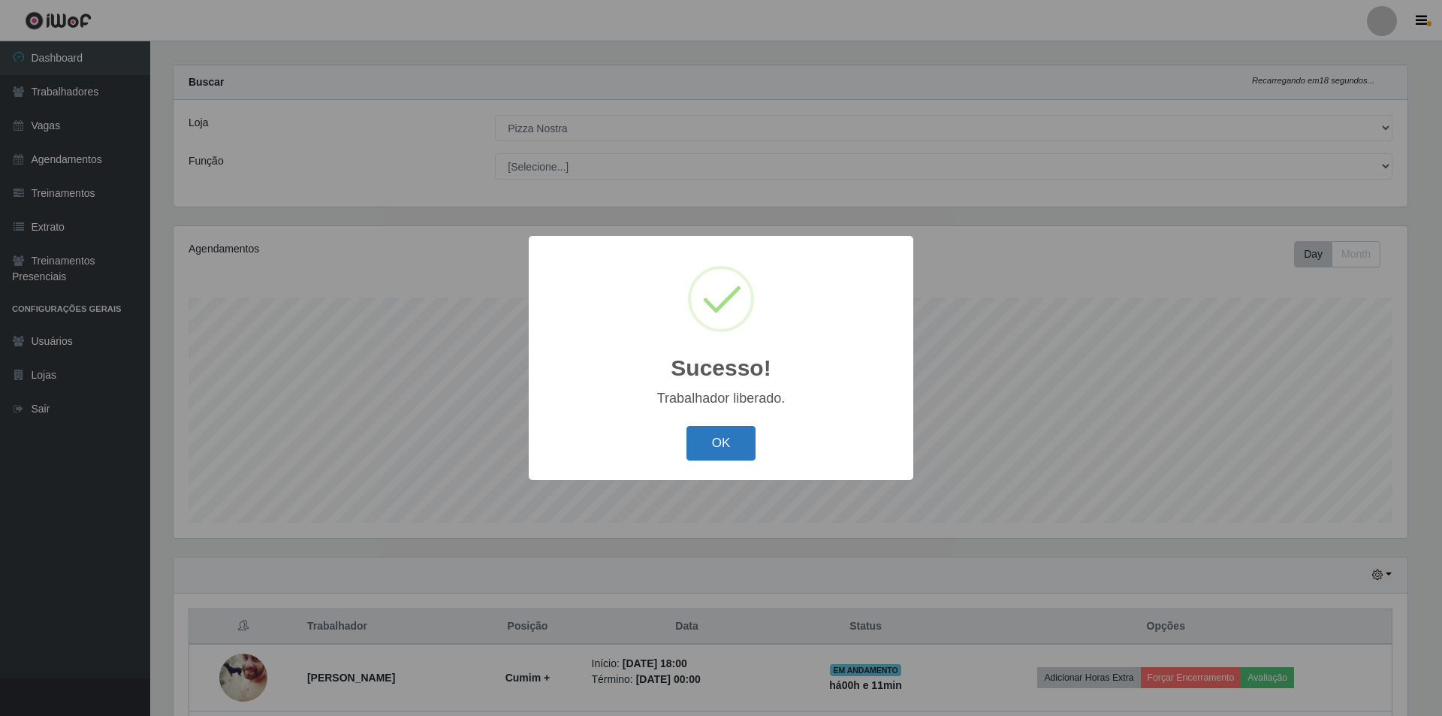
click at [717, 436] on button "OK" at bounding box center [722, 443] width 70 height 35
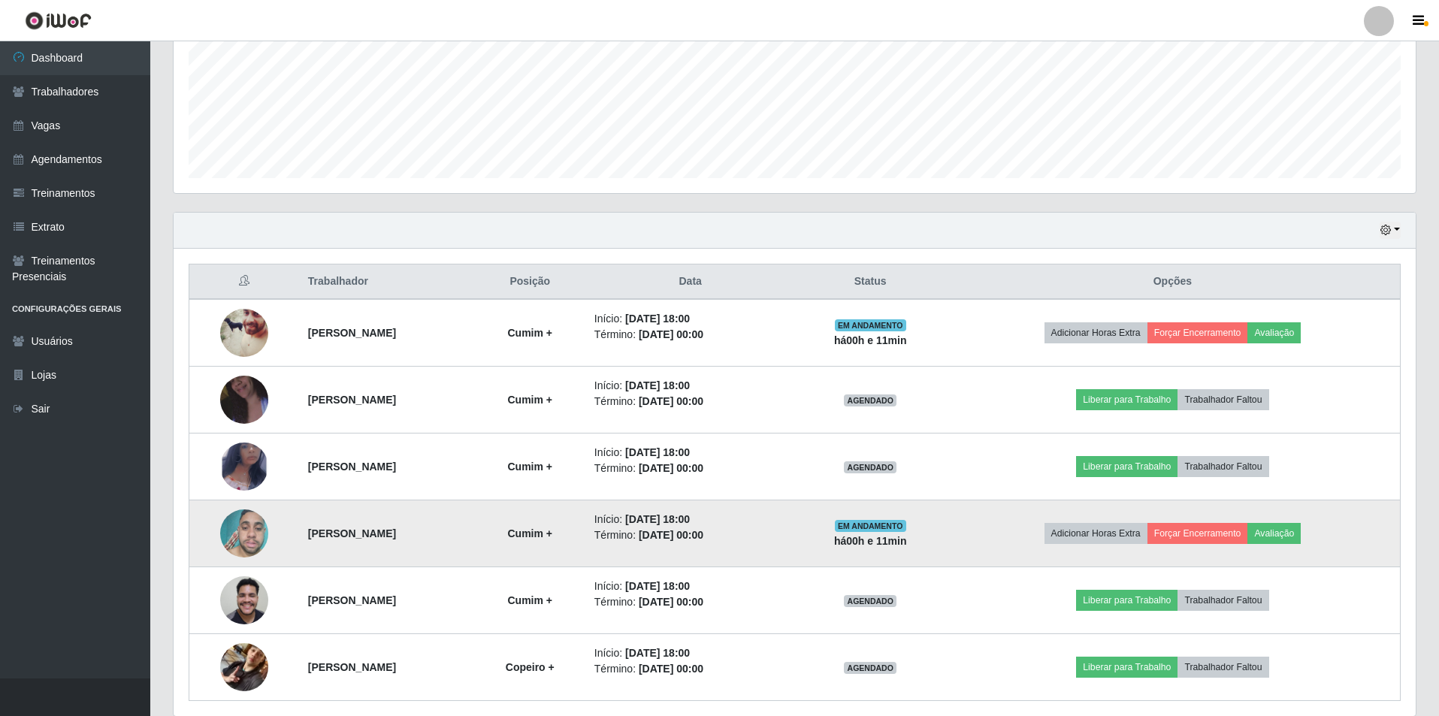
scroll to position [415, 0]
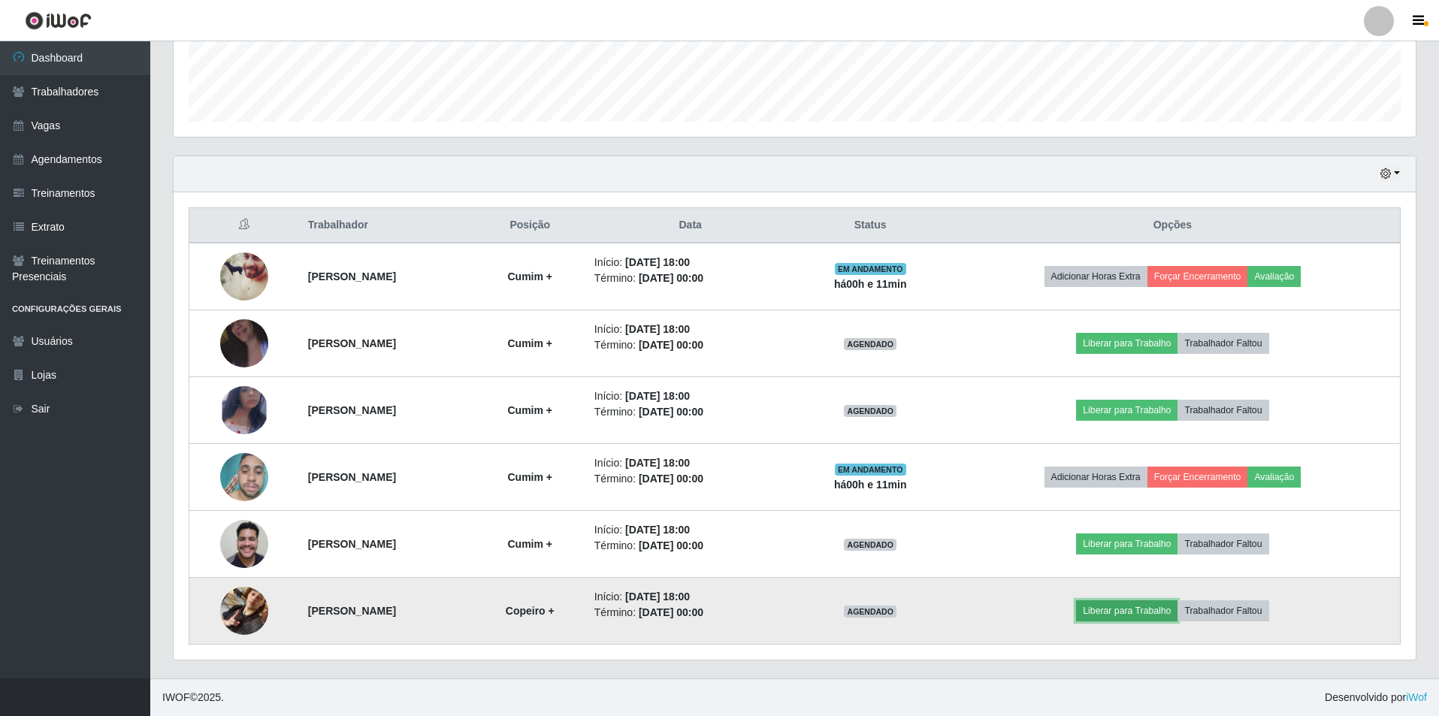
click at [1119, 603] on button "Liberar para Trabalho" at bounding box center [1126, 610] width 101 height 21
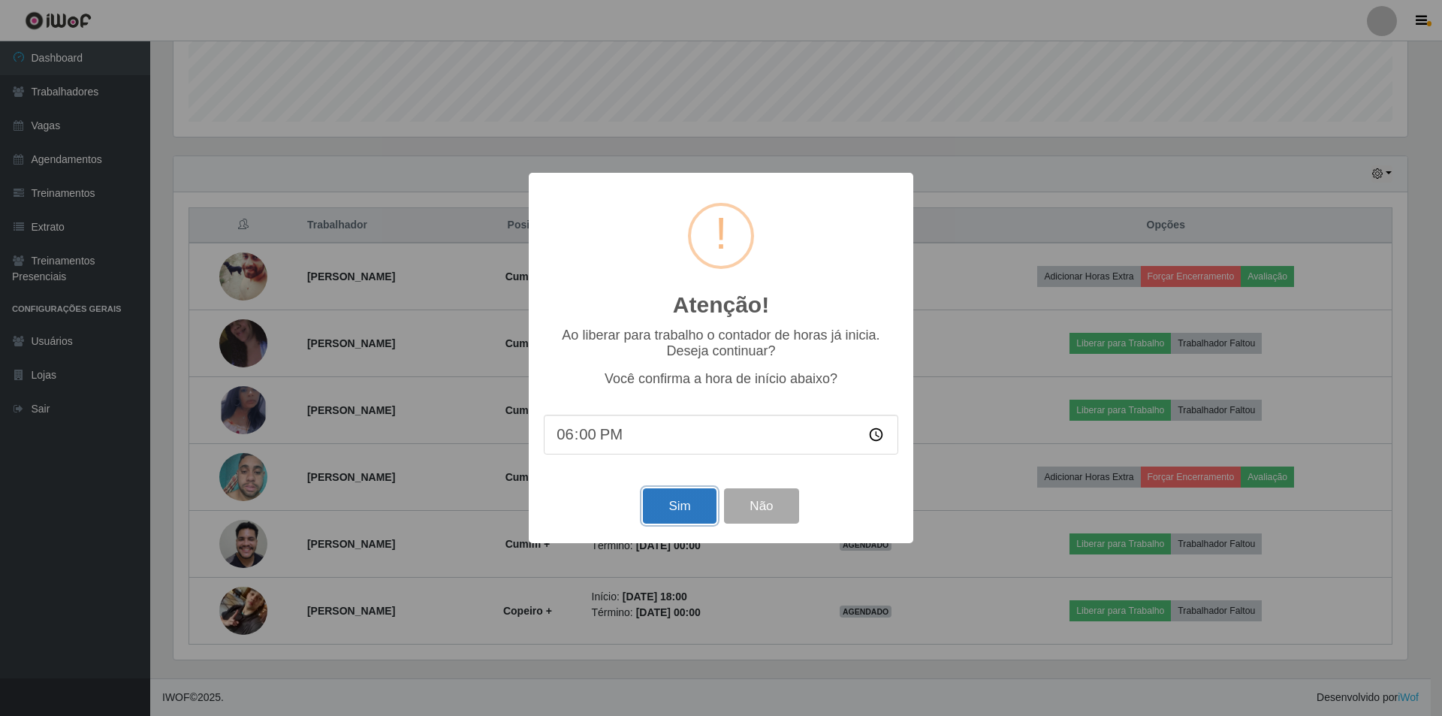
click at [657, 504] on button "Sim" at bounding box center [679, 505] width 73 height 35
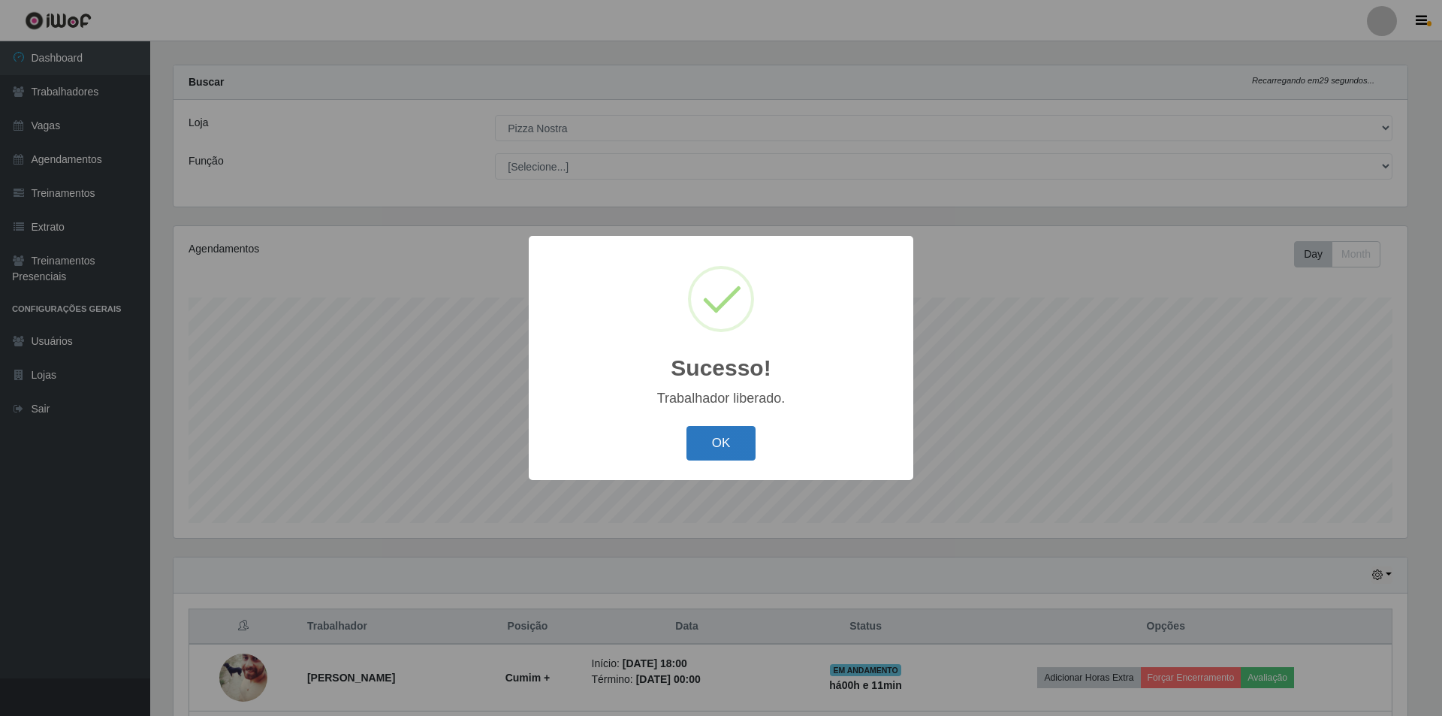
click at [705, 447] on button "OK" at bounding box center [722, 443] width 70 height 35
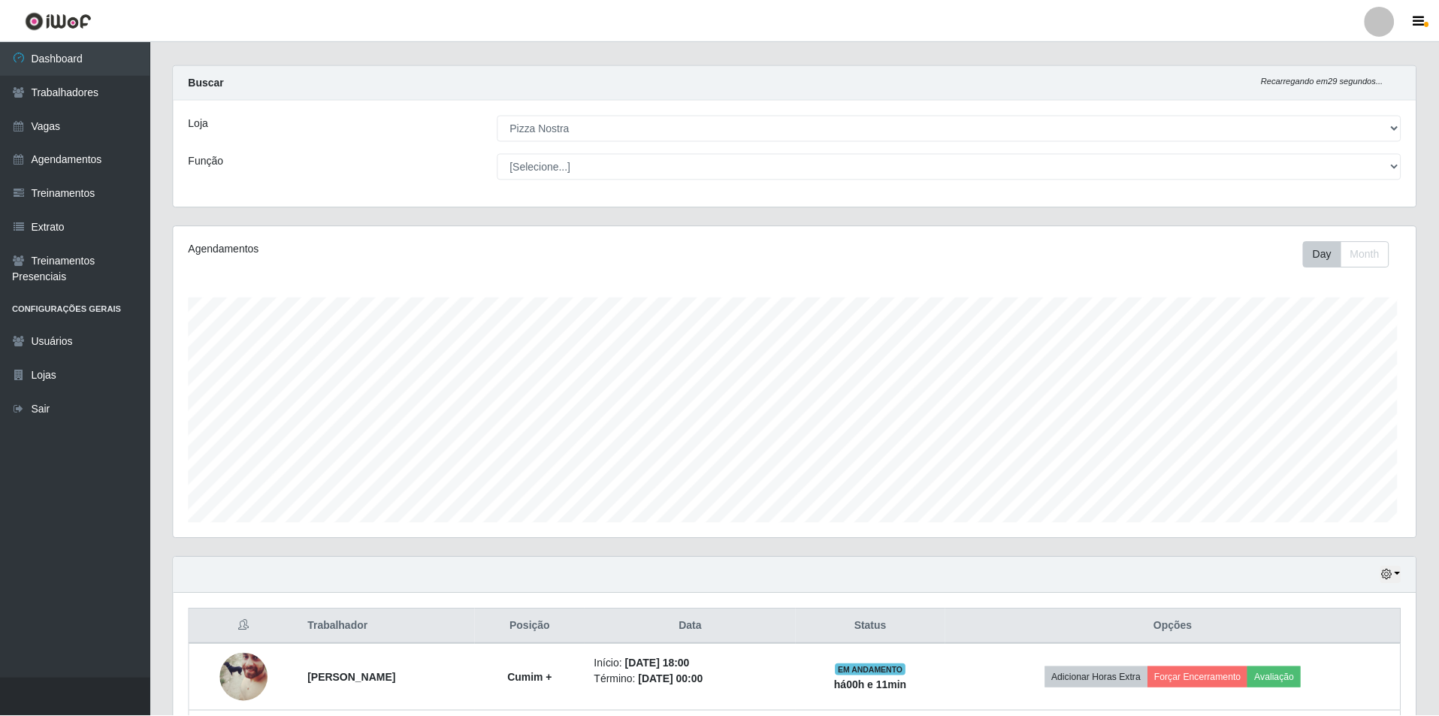
scroll to position [0, 0]
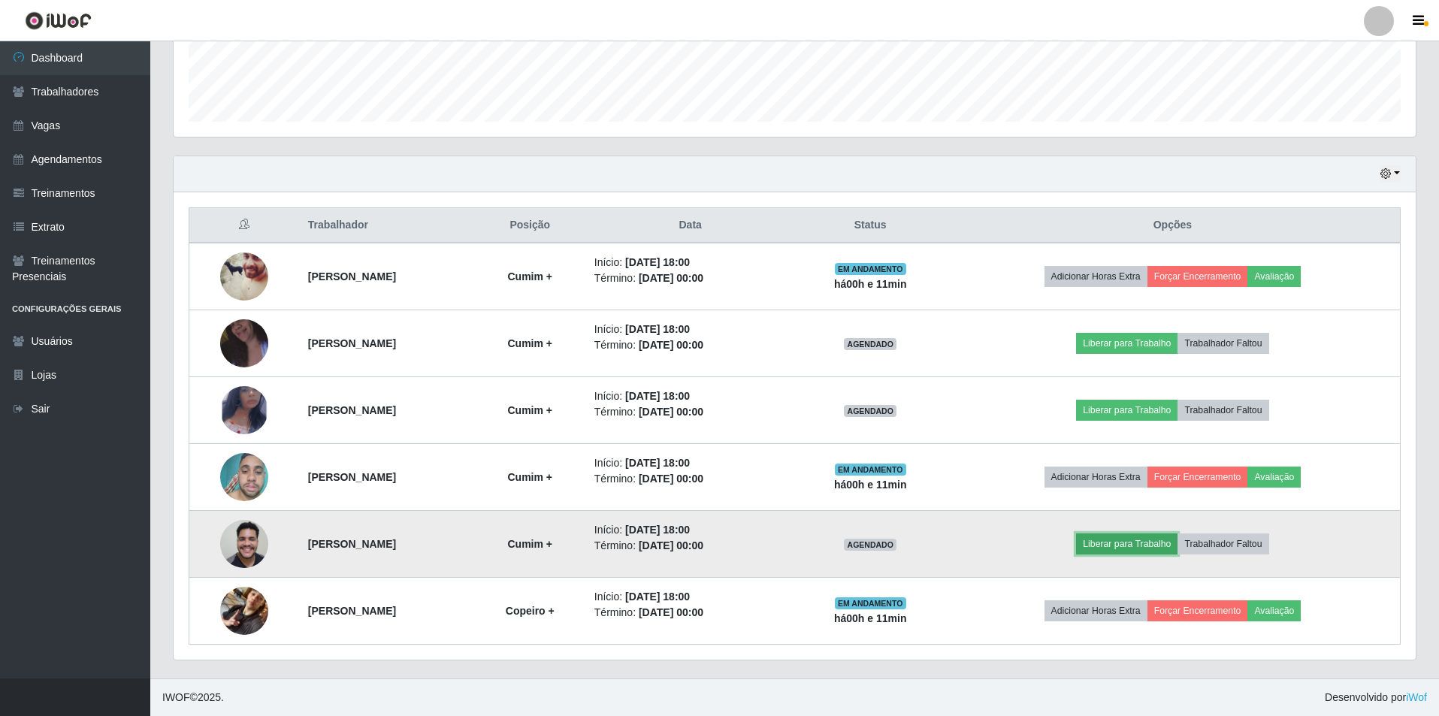
click at [1167, 545] on button "Liberar para Trabalho" at bounding box center [1126, 543] width 101 height 21
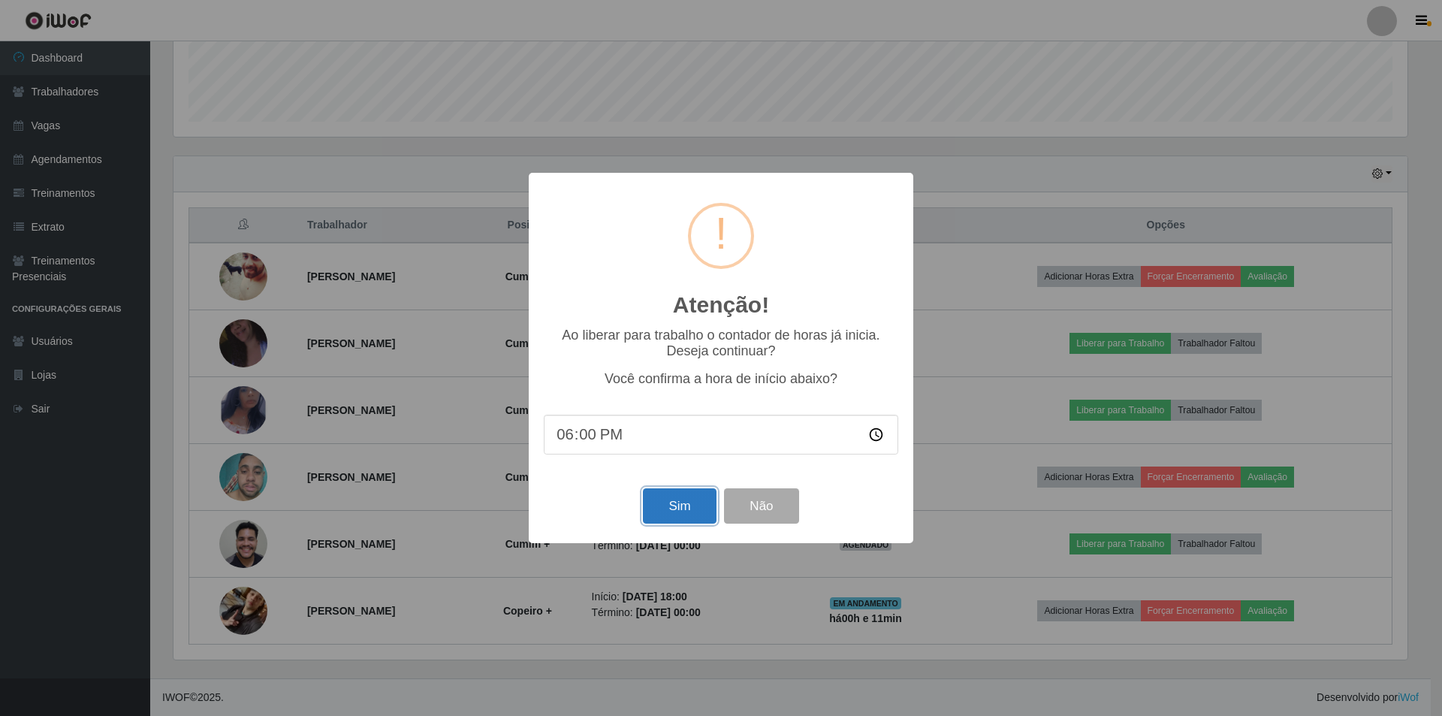
click at [672, 510] on button "Sim" at bounding box center [679, 505] width 73 height 35
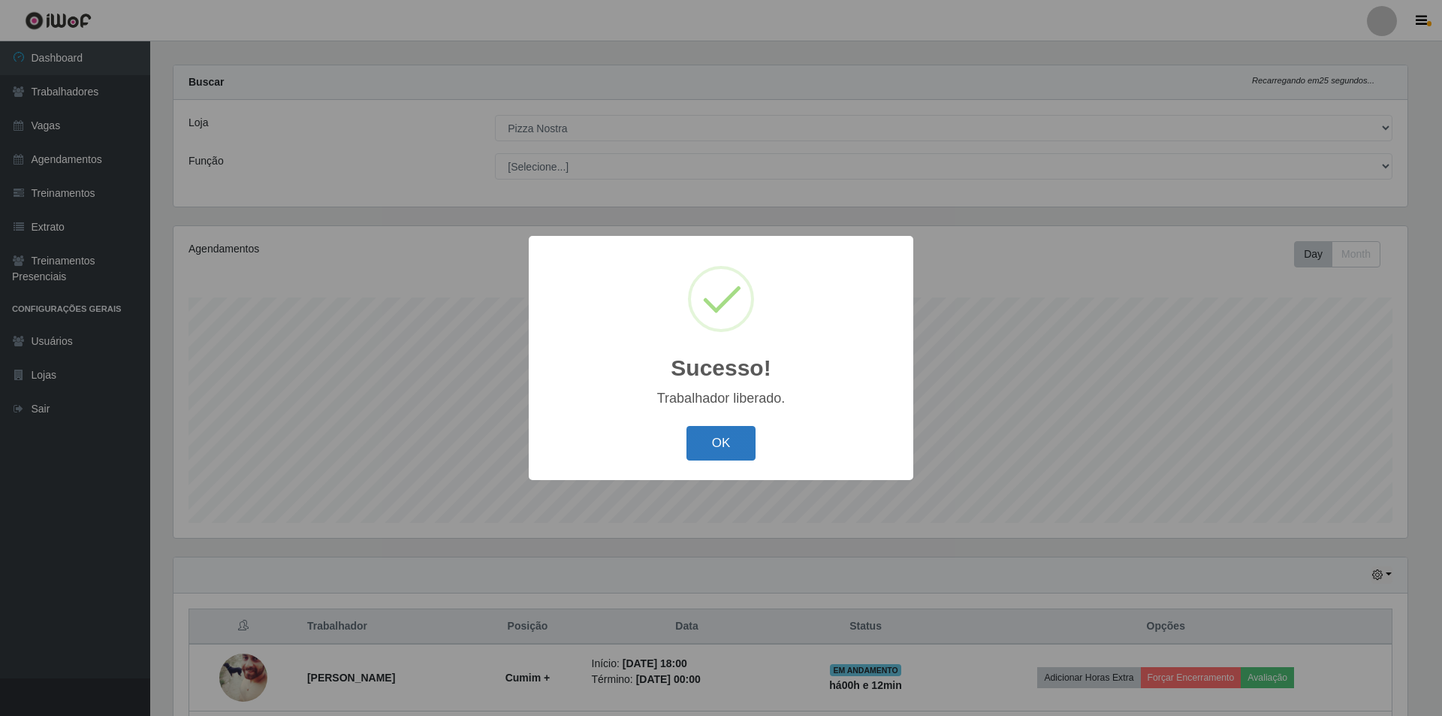
click at [707, 436] on button "OK" at bounding box center [722, 443] width 70 height 35
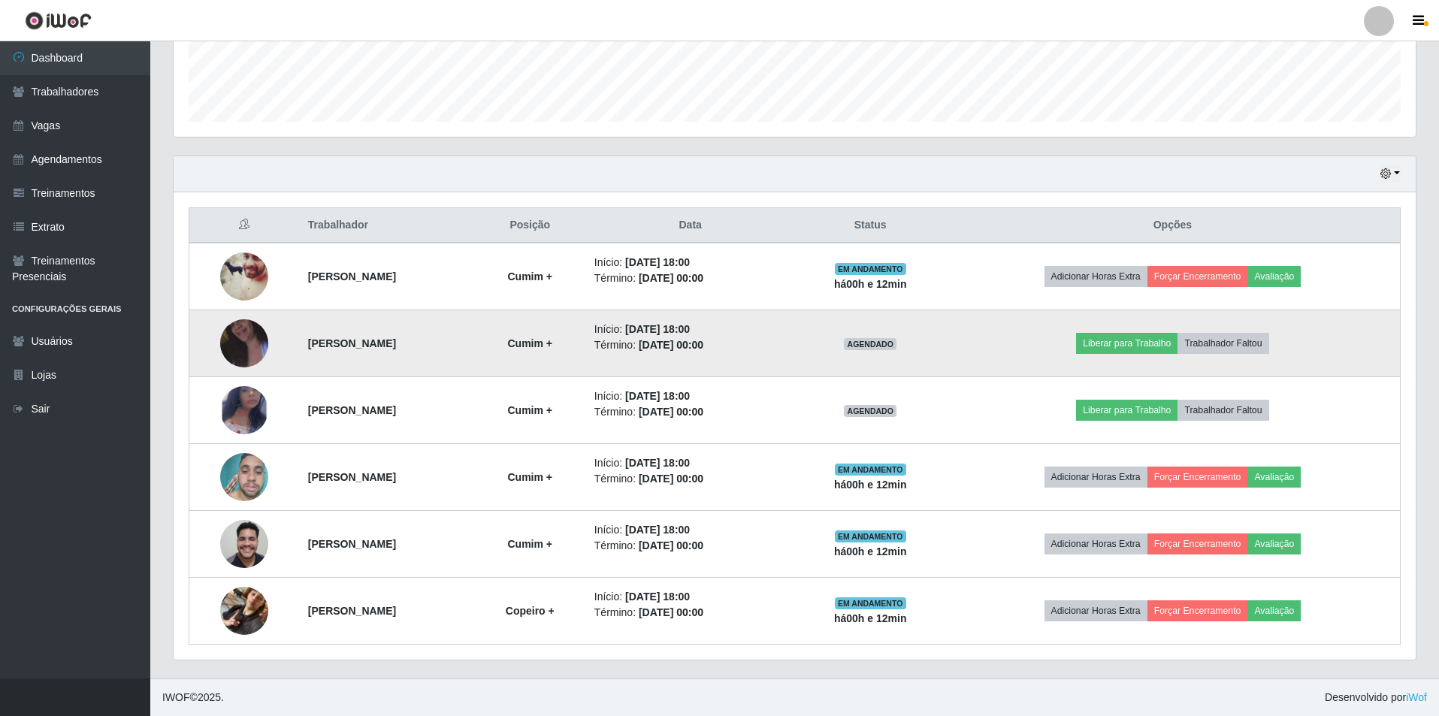
click at [231, 342] on img at bounding box center [244, 344] width 48 height 86
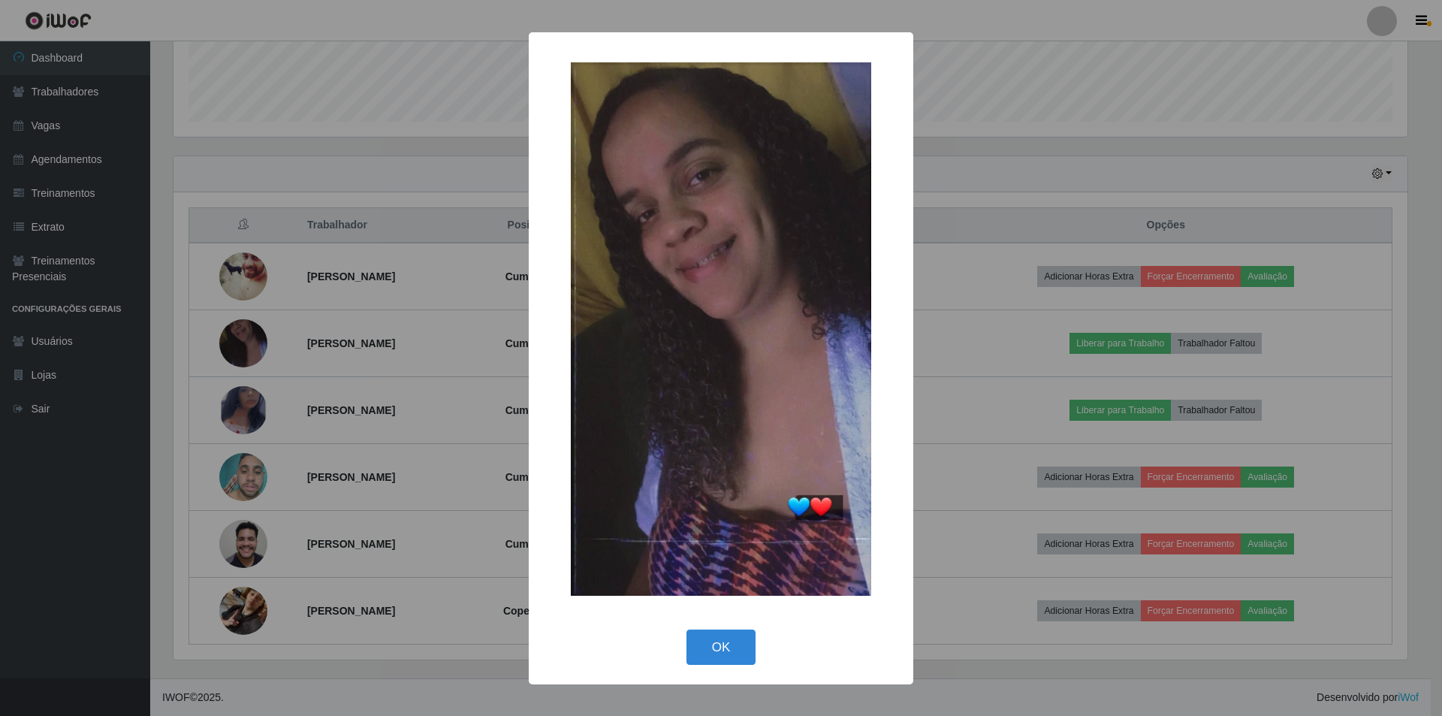
click at [231, 341] on div "× OK Cancel" at bounding box center [721, 358] width 1442 height 716
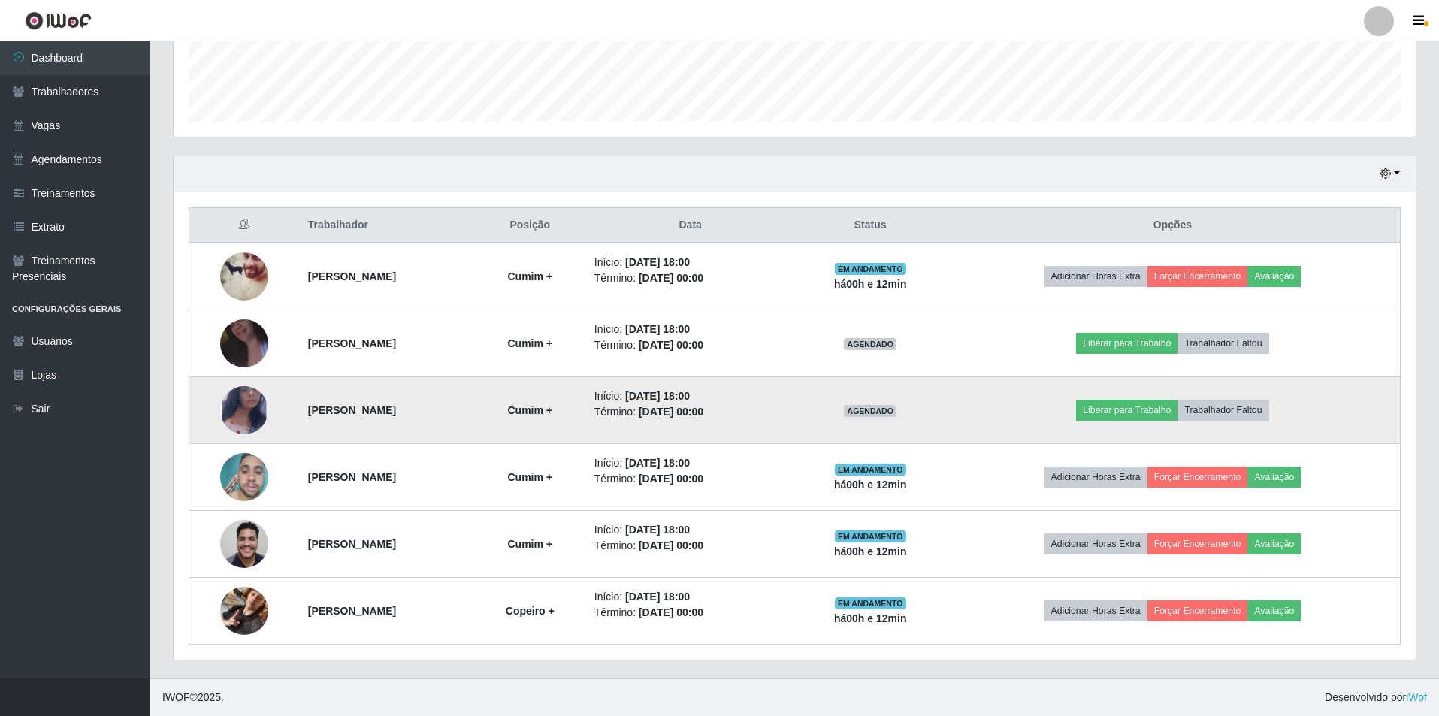
click at [235, 406] on img at bounding box center [244, 410] width 48 height 78
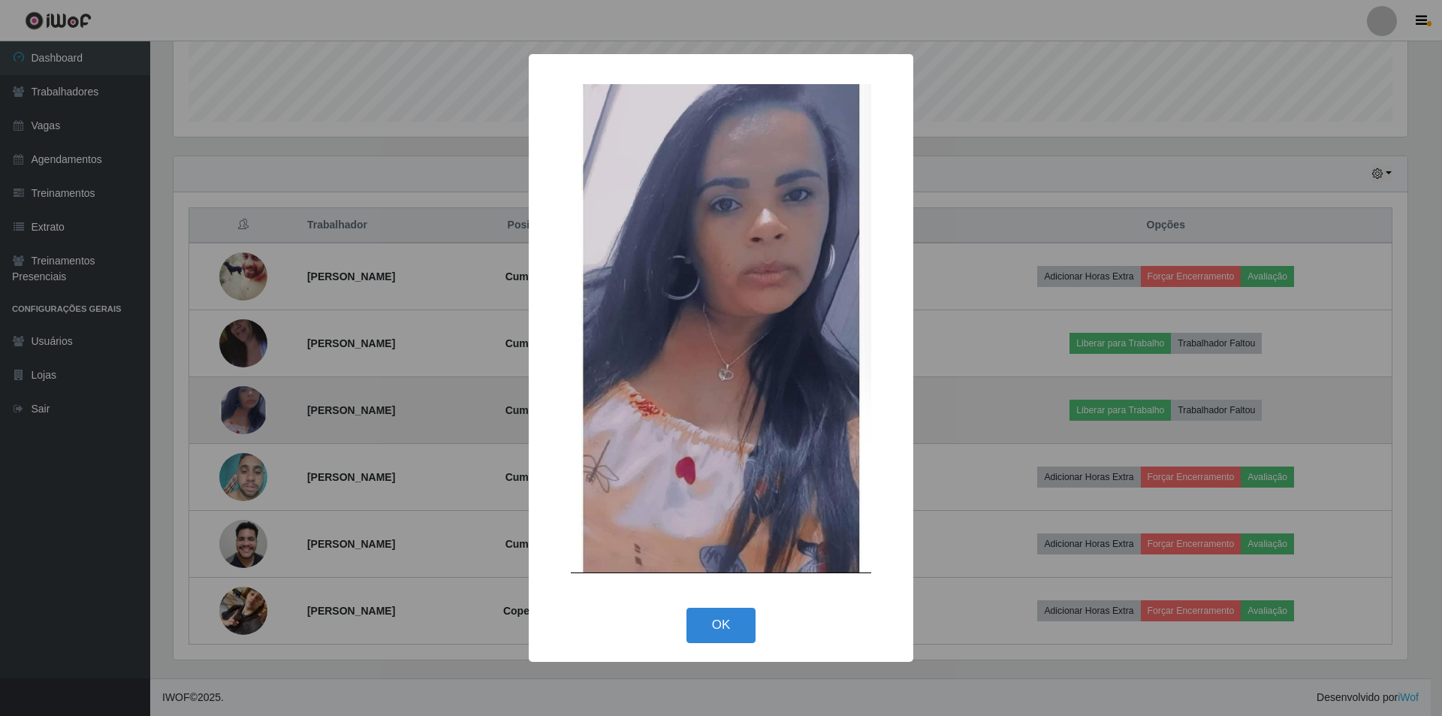
click at [236, 406] on div "× OK Cancel" at bounding box center [721, 358] width 1442 height 716
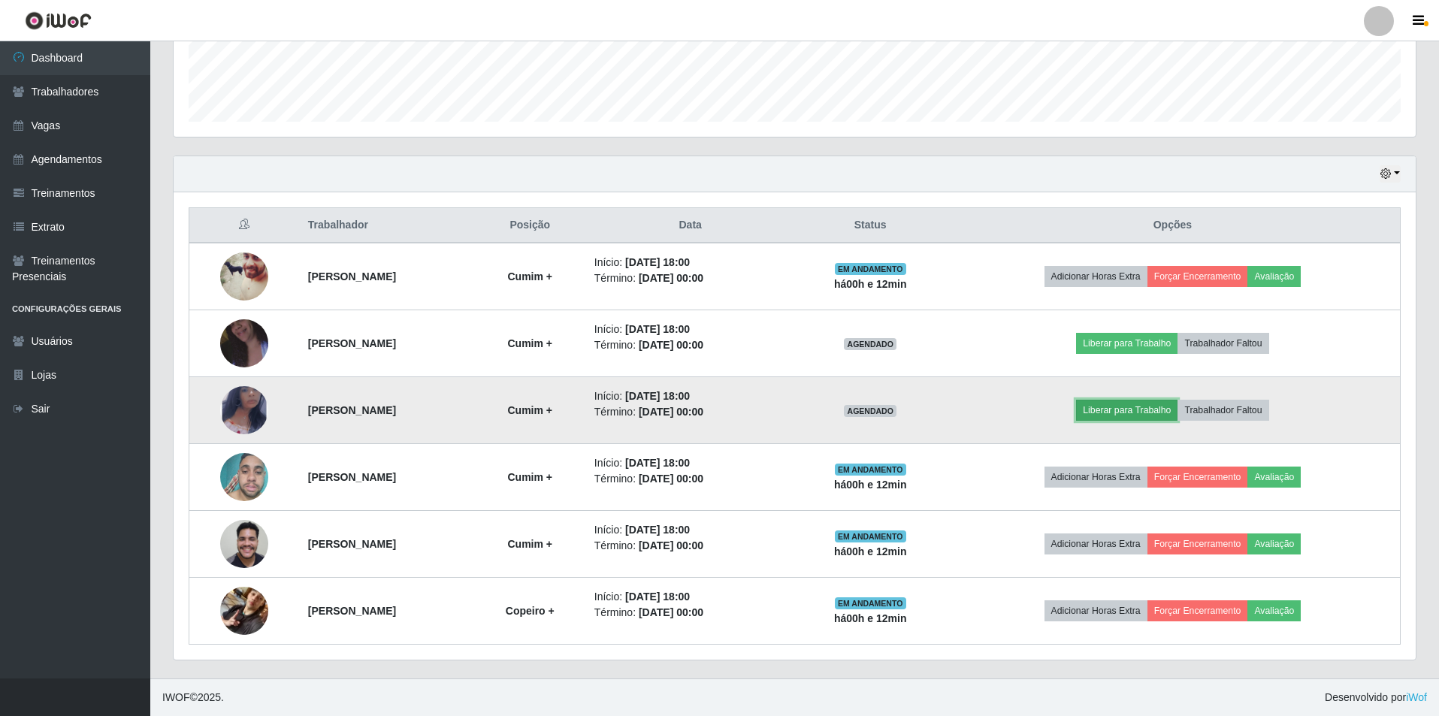
click at [1165, 412] on button "Liberar para Trabalho" at bounding box center [1126, 410] width 101 height 21
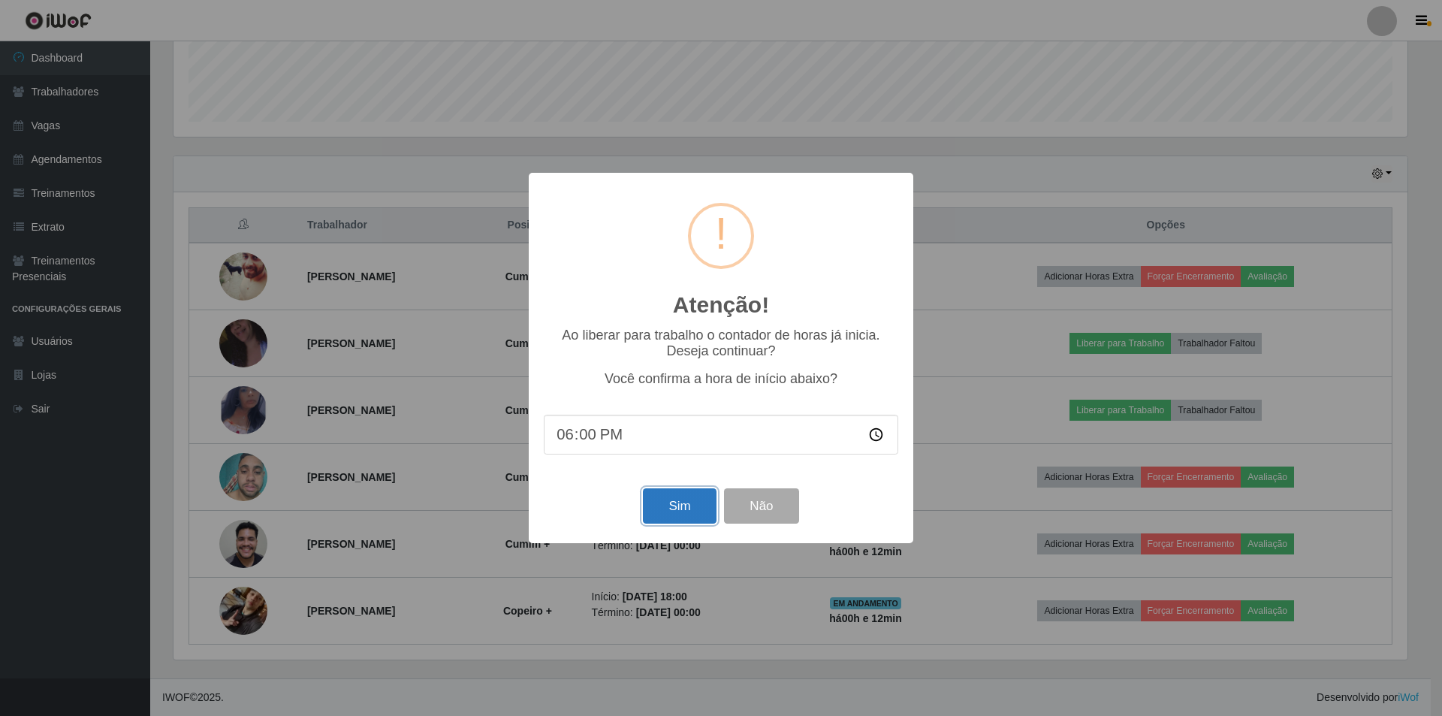
click at [693, 497] on button "Sim" at bounding box center [679, 505] width 73 height 35
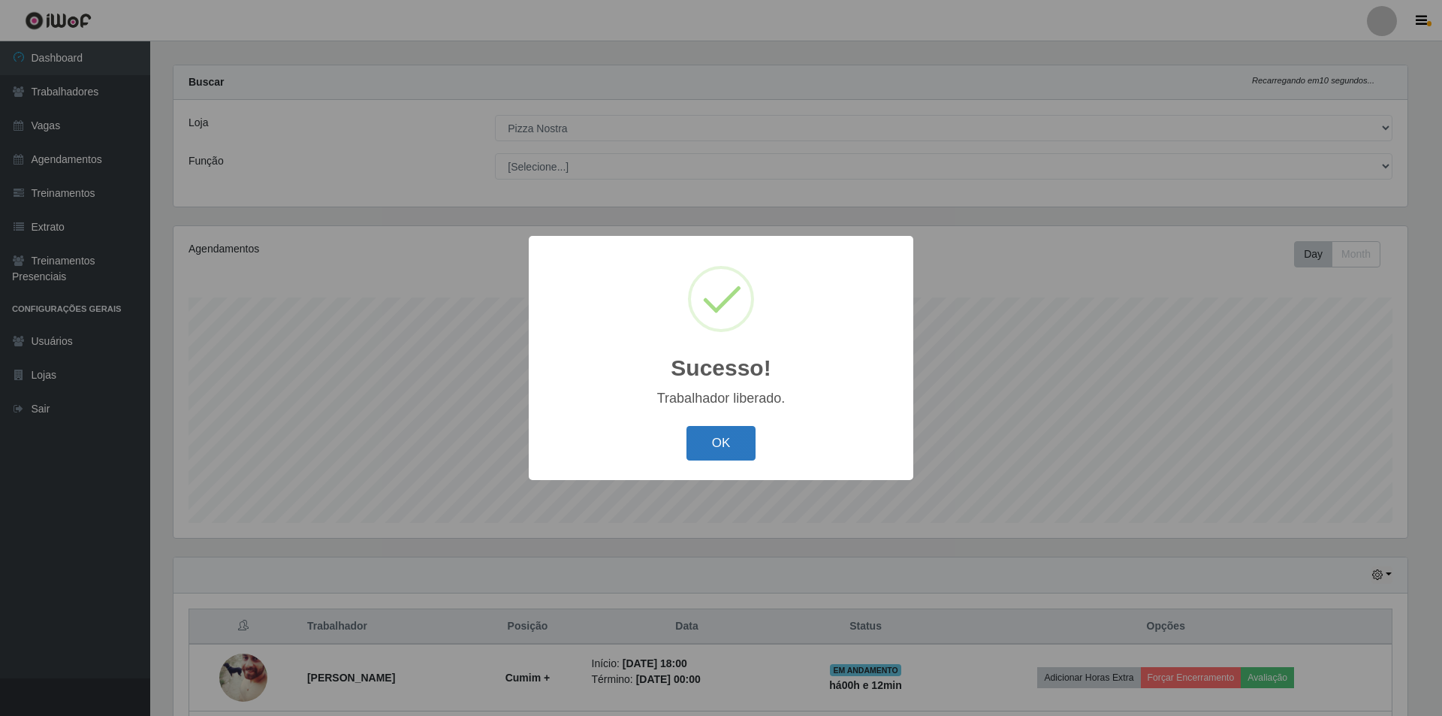
click at [728, 440] on button "OK" at bounding box center [722, 443] width 70 height 35
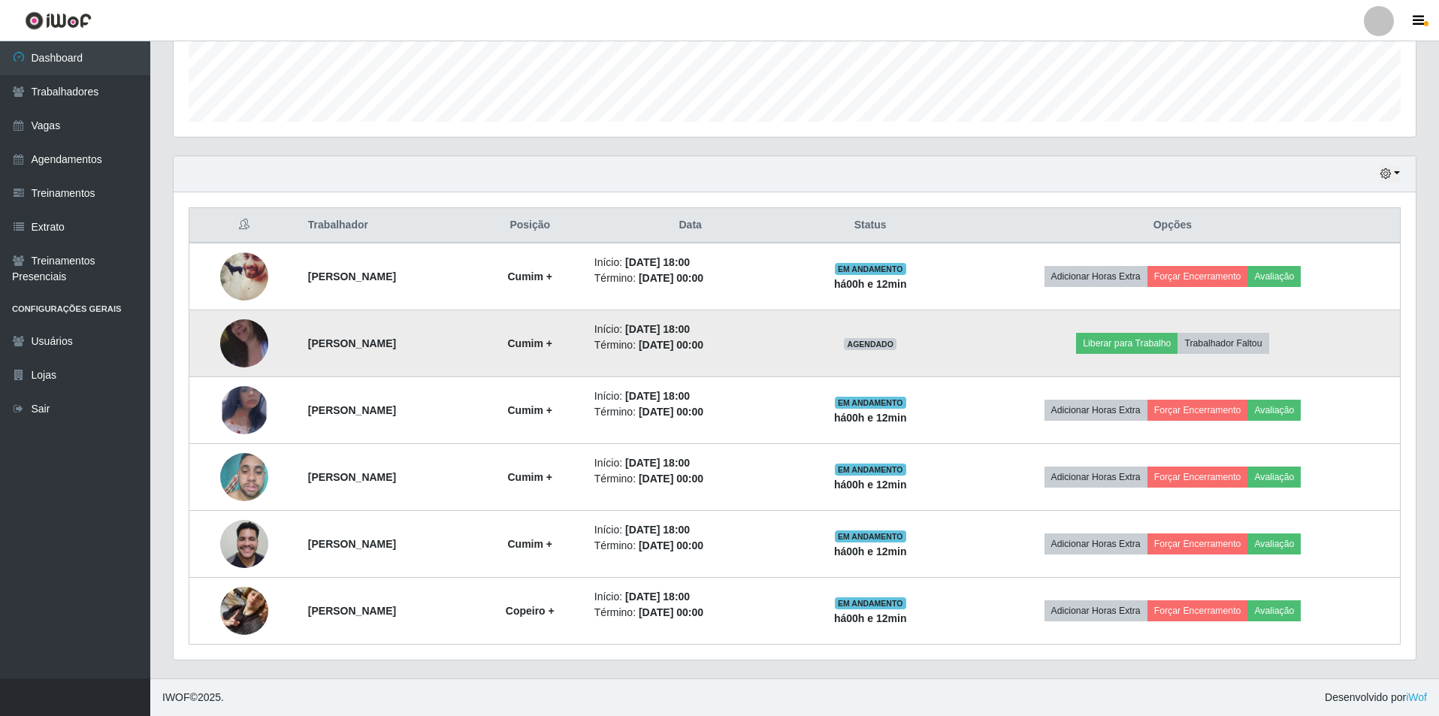
click at [245, 327] on img at bounding box center [244, 344] width 48 height 86
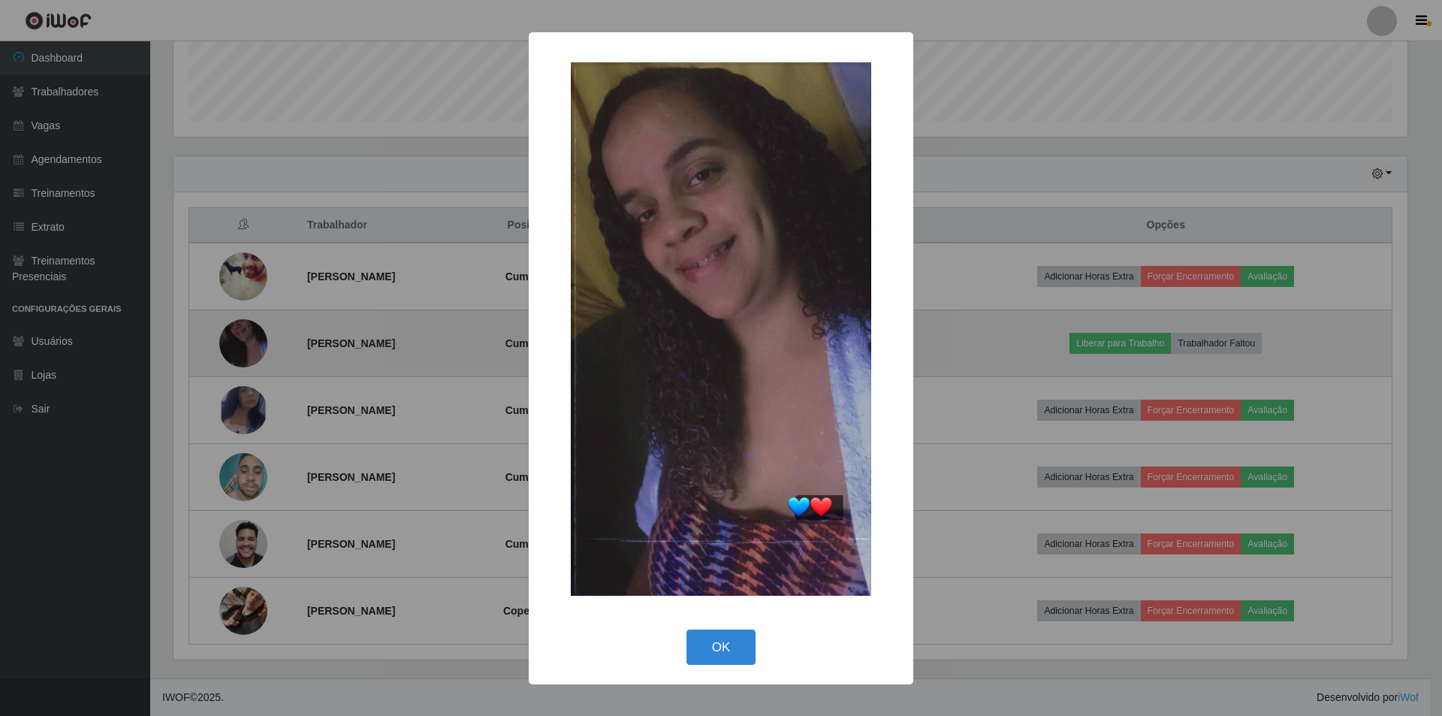
click at [245, 327] on div "× OK Cancel" at bounding box center [721, 358] width 1442 height 716
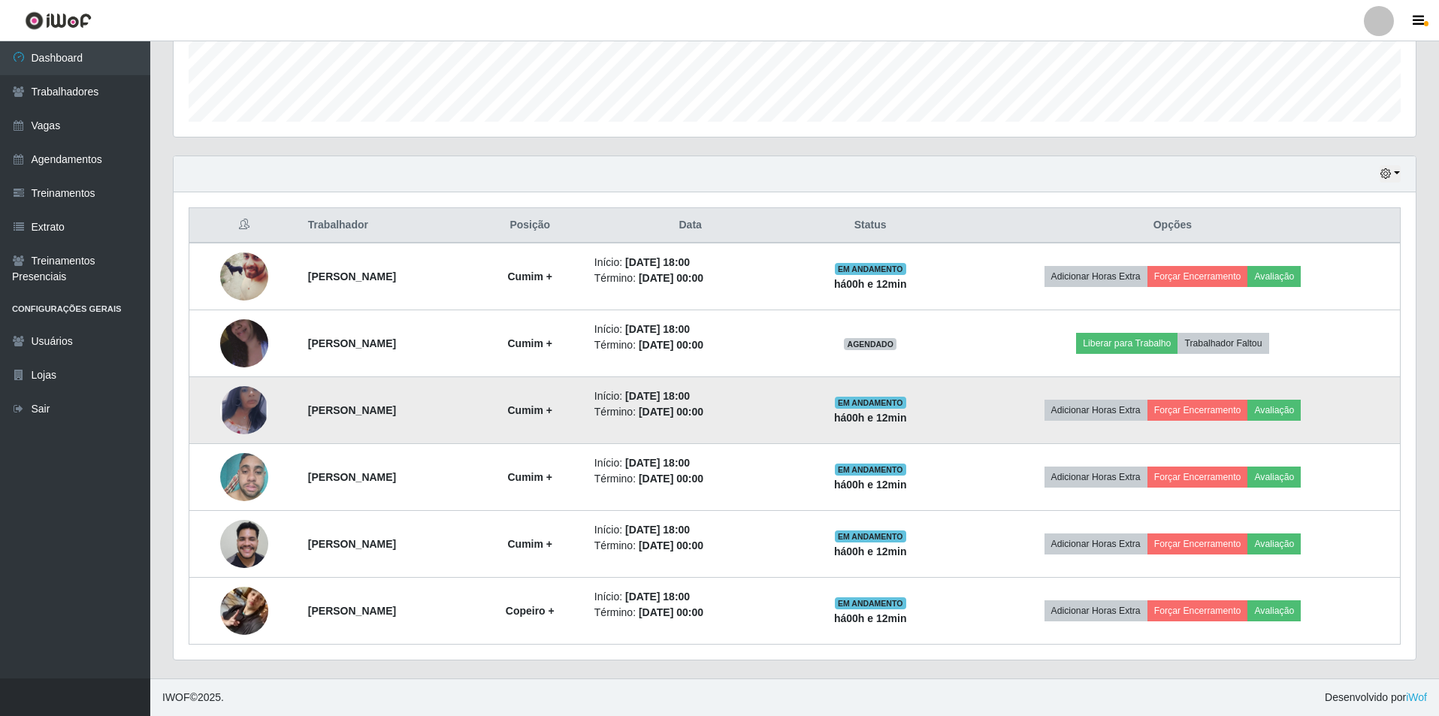
click at [233, 406] on img at bounding box center [244, 410] width 48 height 78
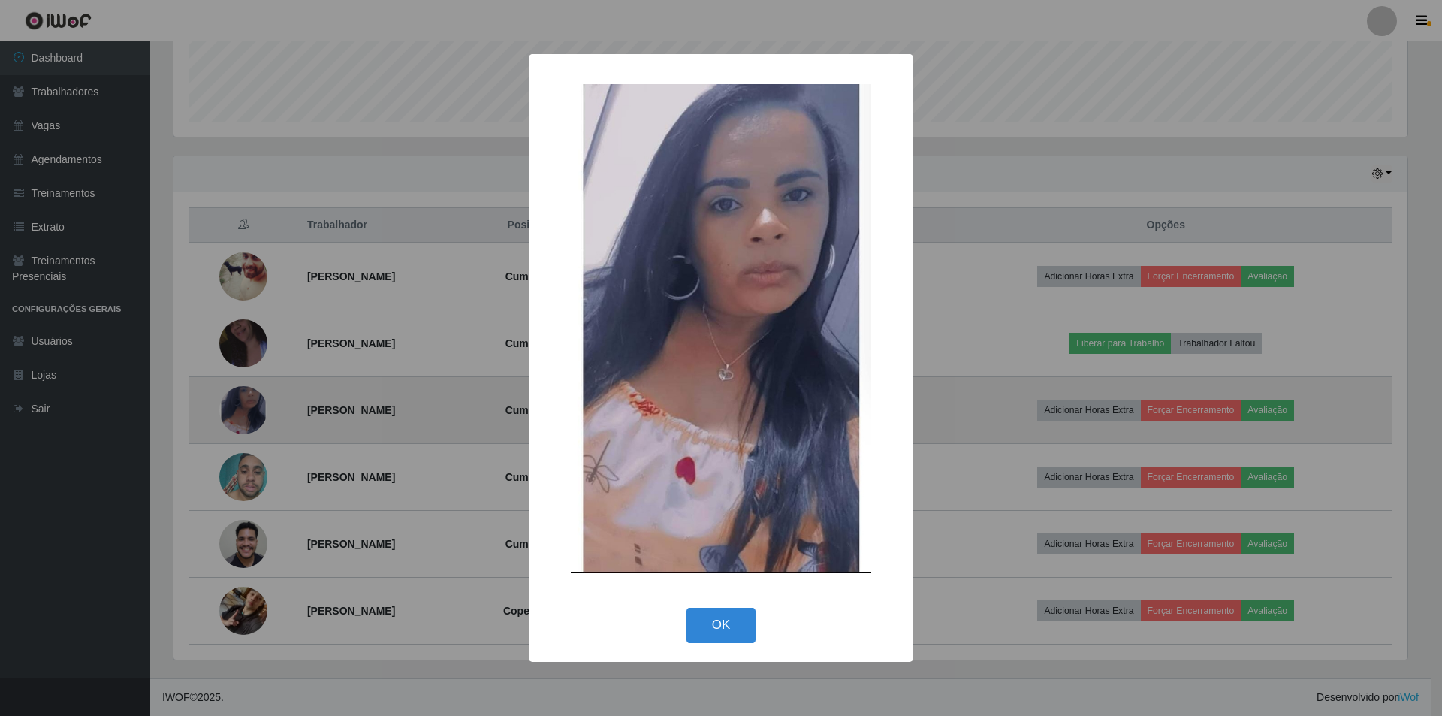
click at [233, 406] on div "× OK Cancel" at bounding box center [721, 358] width 1442 height 716
